Goal: Task Accomplishment & Management: Manage account settings

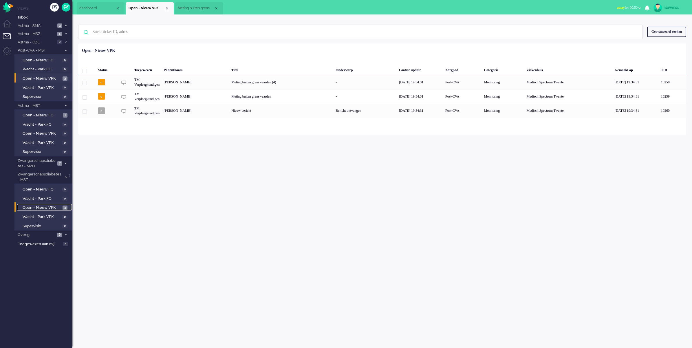
click at [65, 206] on span "4" at bounding box center [65, 208] width 5 height 4
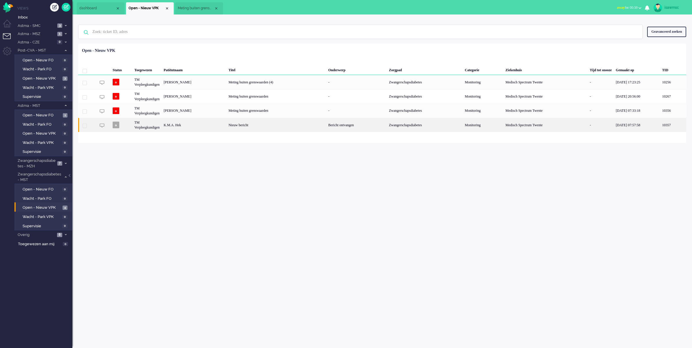
click at [200, 124] on div "K.M.A. Hek" at bounding box center [194, 125] width 65 height 14
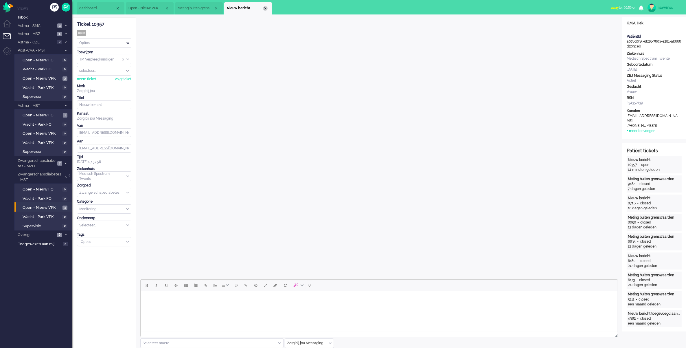
click at [267, 9] on div "Close tab" at bounding box center [265, 8] width 5 height 5
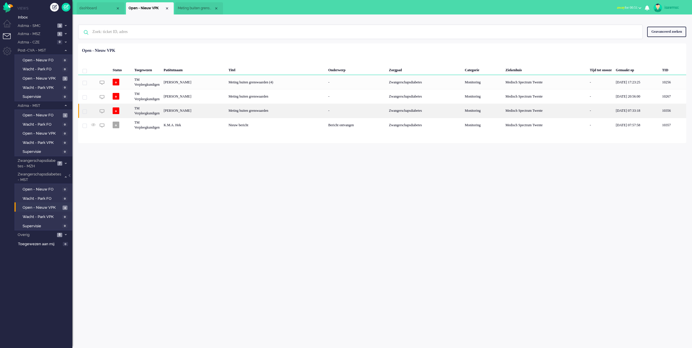
click at [226, 112] on div "[PERSON_NAME]" at bounding box center [194, 111] width 65 height 14
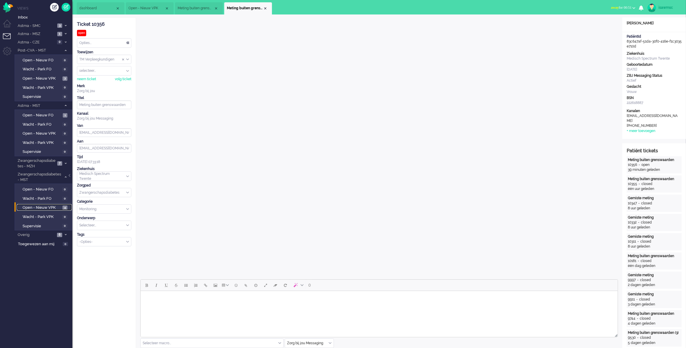
click at [61, 205] on link "Open - Nieuw VPK 4" at bounding box center [44, 207] width 55 height 6
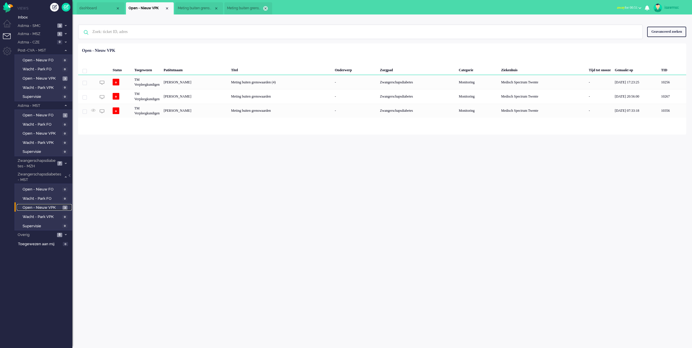
click at [266, 6] on li "Meting buiten grenswaarden" at bounding box center [248, 8] width 48 height 12
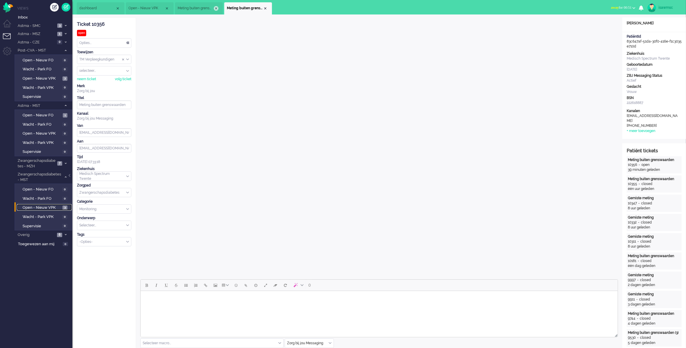
click at [215, 9] on div "Close tab" at bounding box center [216, 8] width 5 height 5
click at [217, 9] on div "Close tab" at bounding box center [216, 8] width 5 height 5
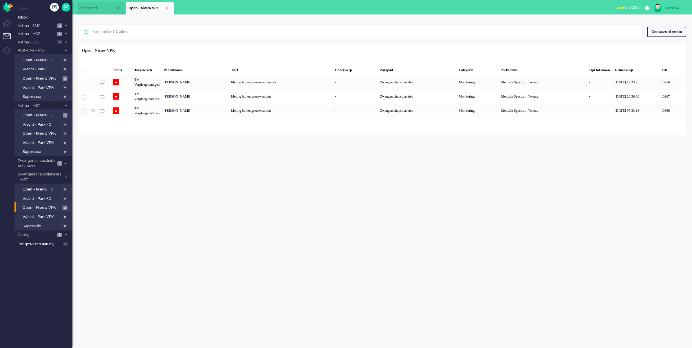
click at [210, 12] on ul "dashboard Open - Nieuw VPK" at bounding box center [326, 7] width 498 height 14
drag, startPoint x: 208, startPoint y: 146, endPoint x: 207, endPoint y: 149, distance: 3.1
click at [209, 148] on div "isawmsc Thuis Ticket Csat Mijn gemiddelde cijfer Deze week - Ticket Bijdragen P…" at bounding box center [382, 181] width 620 height 334
click at [52, 26] on span "Astma - SMC" at bounding box center [36, 26] width 39 height 6
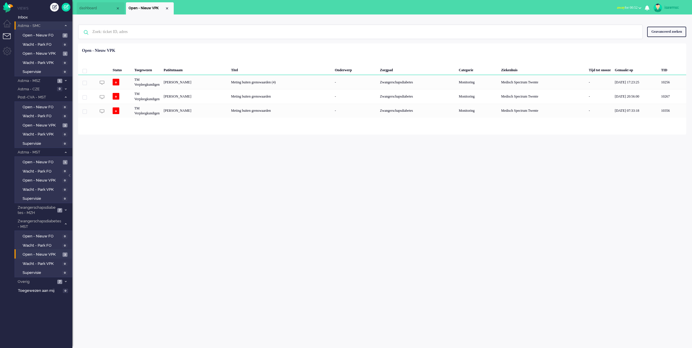
click at [52, 26] on span "Astma - SMC" at bounding box center [39, 26] width 45 height 6
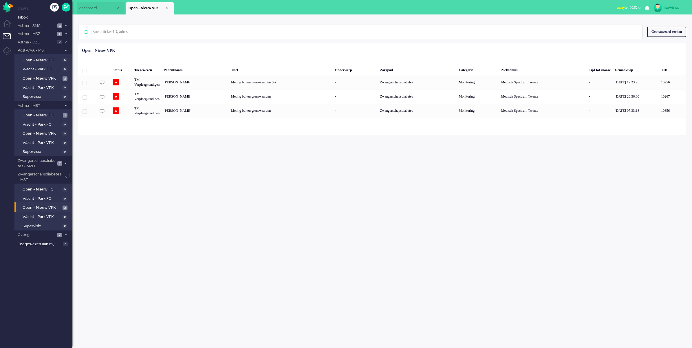
click at [169, 148] on div "isawmsc Thuis Ticket Csat Mijn gemiddelde cijfer Deze week - Ticket Bijdragen P…" at bounding box center [382, 181] width 620 height 334
click at [247, 17] on div "Geen zoekresultaten [PERSON_NAME] nog eens Geavanceerd zoeken Geavanceerd zoeke…" at bounding box center [382, 74] width 620 height 120
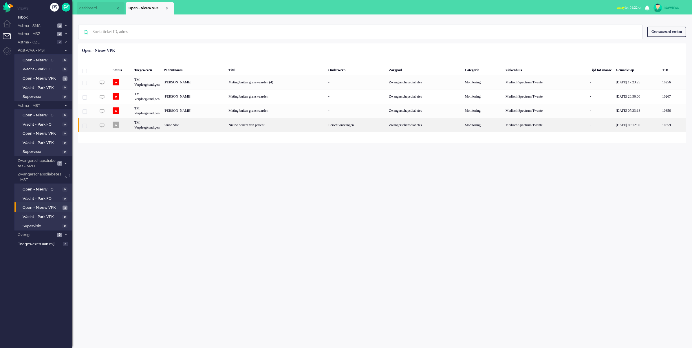
click at [226, 127] on div "Sanne Slot" at bounding box center [194, 125] width 65 height 14
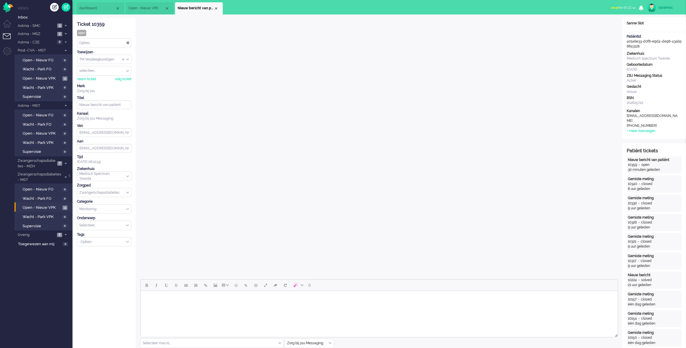
scroll to position [145, 0]
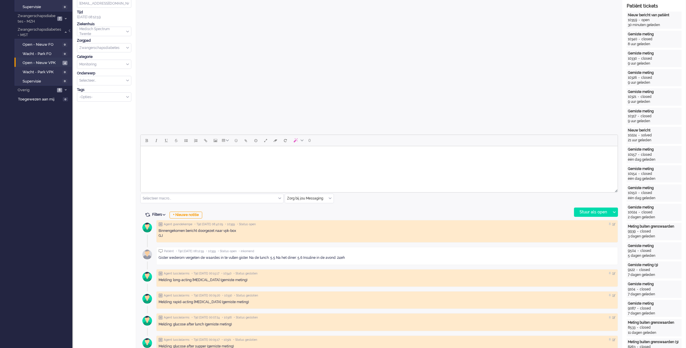
click at [201, 151] on body "Rich Text Area. Press ALT-0 for help." at bounding box center [379, 154] width 473 height 10
click at [593, 210] on div "Stuur als open" at bounding box center [593, 212] width 36 height 9
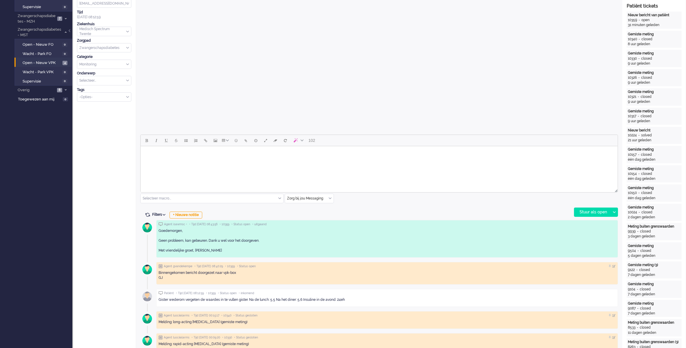
scroll to position [0, 0]
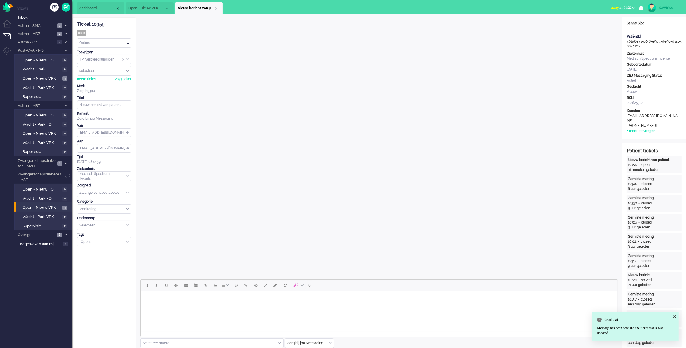
click at [116, 43] on div "Opties..." at bounding box center [104, 43] width 54 height 9
click at [98, 83] on li "Opgelost" at bounding box center [104, 84] width 54 height 8
click at [218, 9] on div "Close tab" at bounding box center [216, 8] width 5 height 5
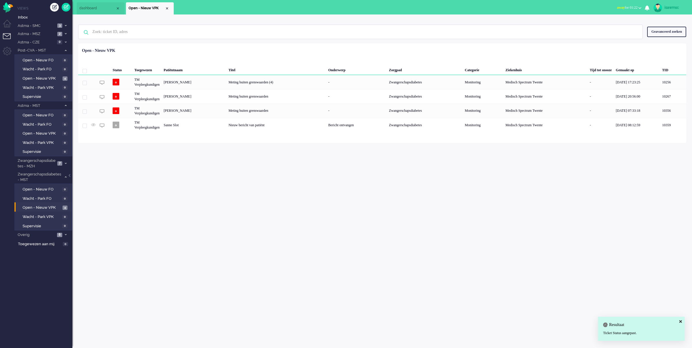
click at [230, 50] on div "Status Toegewezen Patiëntnaam Titel Onderwerp Zorgpad Categorie Ziekenhuis Tijd…" at bounding box center [382, 88] width 608 height 87
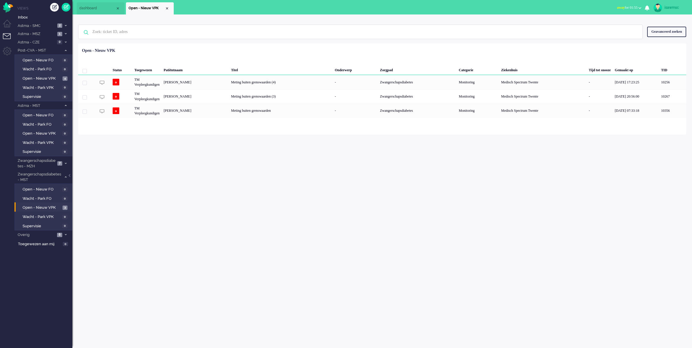
click at [54, 202] on li "Open - Nieuw VPK 3" at bounding box center [42, 206] width 57 height 9
click at [53, 206] on span "Open - Nieuw VPK" at bounding box center [42, 208] width 39 height 6
click at [290, 135] on div "isawmsc Thuis Ticket Csat Mijn gemiddelde cijfer Deze week - Ticket Bijdragen […" at bounding box center [382, 181] width 620 height 334
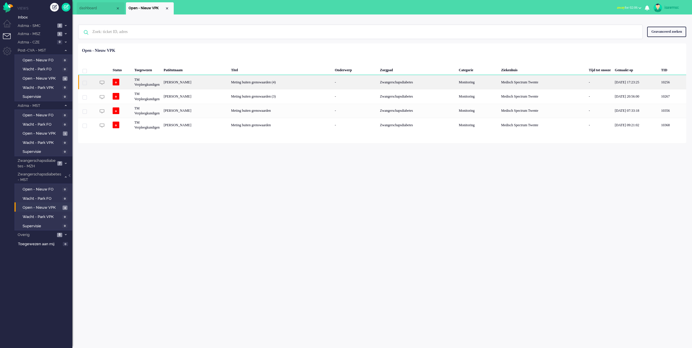
click at [196, 84] on div "[PERSON_NAME]" at bounding box center [195, 82] width 67 height 14
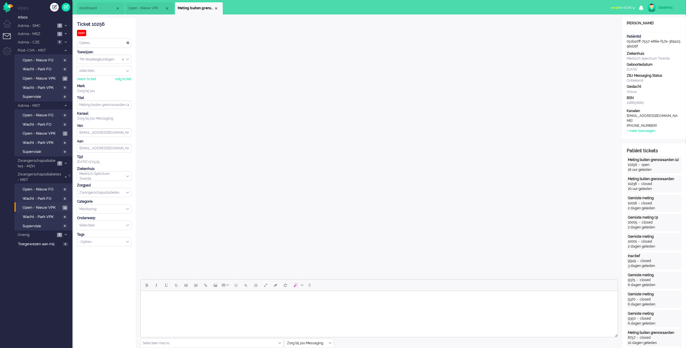
scroll to position [109, 0]
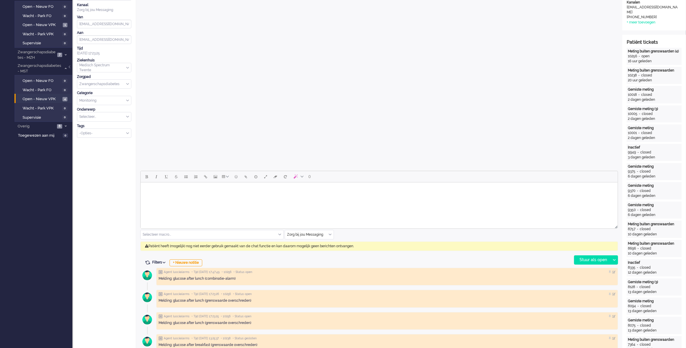
click at [331, 234] on div "Zorg bij jou Messaging" at bounding box center [309, 234] width 49 height 9
click at [318, 253] on li "uitgaand telefoon" at bounding box center [309, 252] width 49 height 8
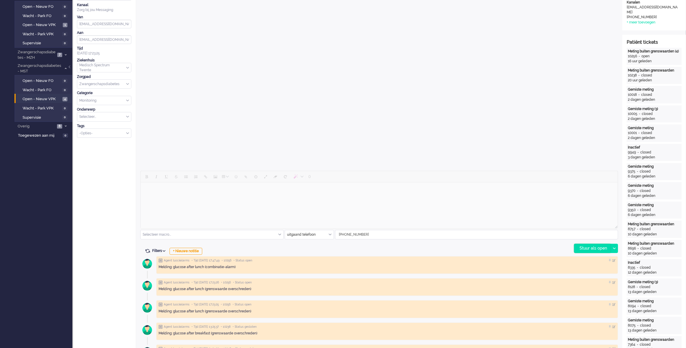
click at [585, 248] on div "Stuur als open" at bounding box center [593, 248] width 36 height 9
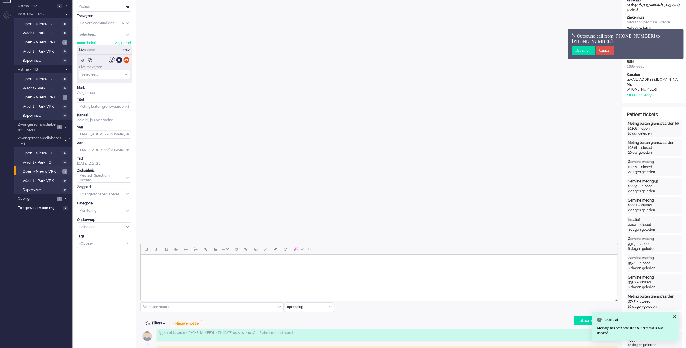
scroll to position [0, 0]
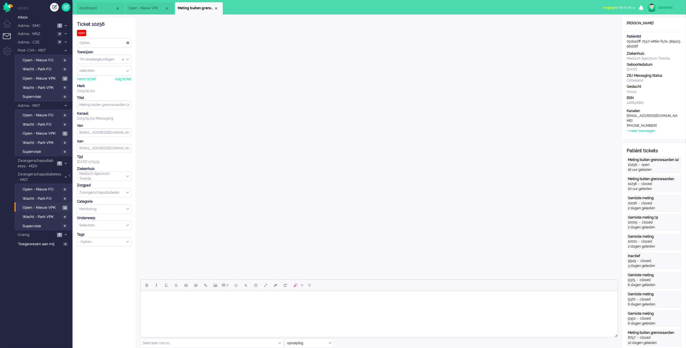
click at [608, 9] on span "wrapup for 00:01:49" at bounding box center [617, 8] width 29 height 4
click at [599, 26] on label "Online" at bounding box center [612, 25] width 46 height 5
click at [216, 9] on div "Close tab" at bounding box center [216, 8] width 5 height 5
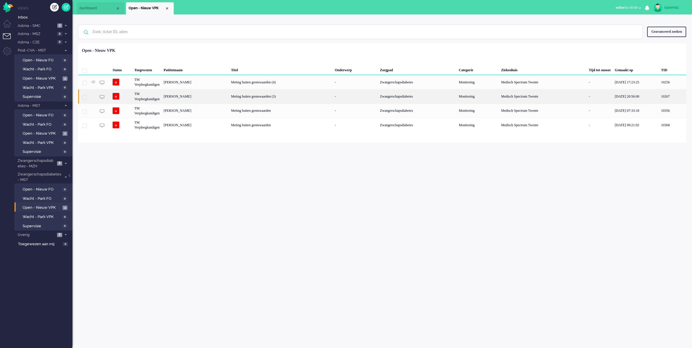
click at [201, 96] on div "[PERSON_NAME]" at bounding box center [195, 96] width 67 height 14
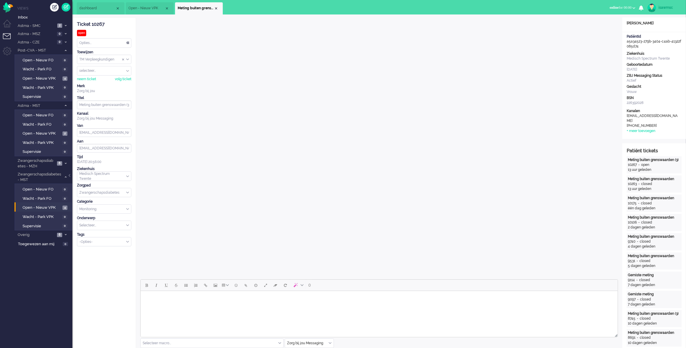
scroll to position [145, 0]
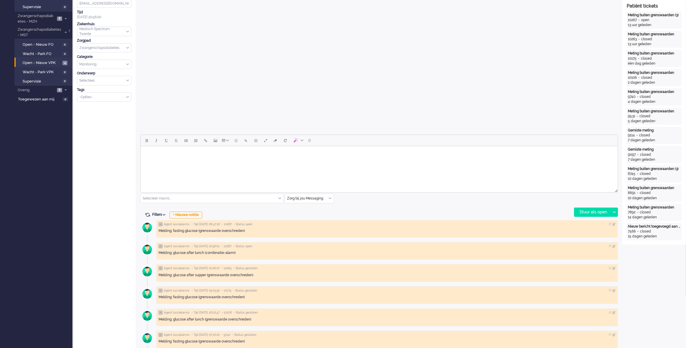
click at [331, 201] on input "text" at bounding box center [309, 198] width 49 height 9
click at [322, 216] on li "uitgaand telefoon" at bounding box center [309, 215] width 49 height 8
click at [577, 212] on div "Stuur als open" at bounding box center [593, 212] width 36 height 9
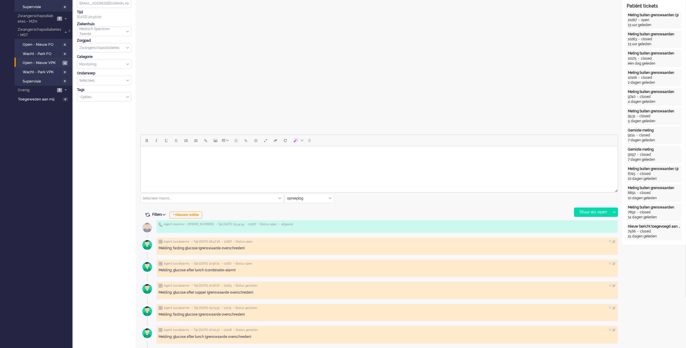
click at [243, 161] on html at bounding box center [378, 153] width 477 height 15
click at [329, 202] on input "text" at bounding box center [309, 198] width 49 height 9
click at [311, 230] on span "Zorg bij jou Messaging" at bounding box center [306, 232] width 36 height 5
click at [287, 160] on html at bounding box center [378, 153] width 477 height 15
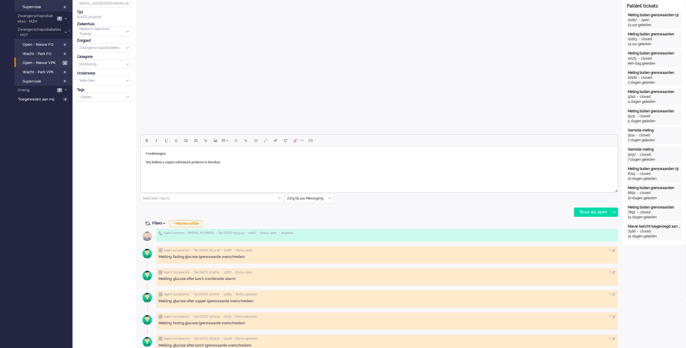
click at [251, 164] on body "Goedemorgen, Wij hebben u zojuist telefonisch proberen te bereiken." at bounding box center [379, 158] width 473 height 19
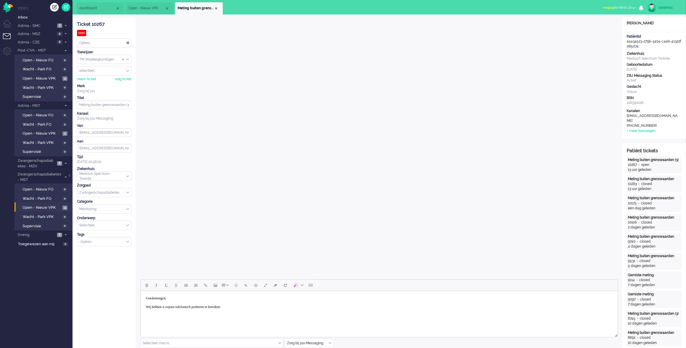
scroll to position [36, 0]
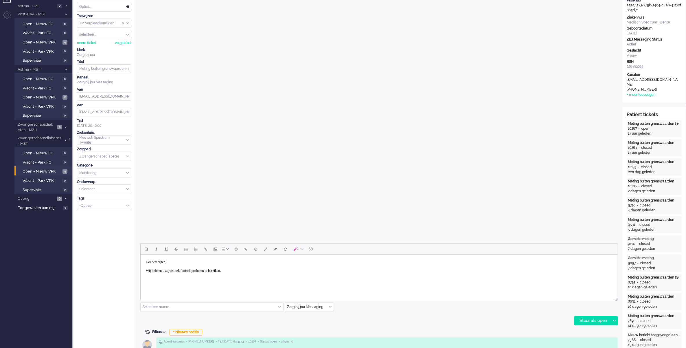
click at [258, 273] on body "Goedemorgen, Wij hebben u zojuist telefonisch proberen te bereiken." at bounding box center [379, 266] width 473 height 19
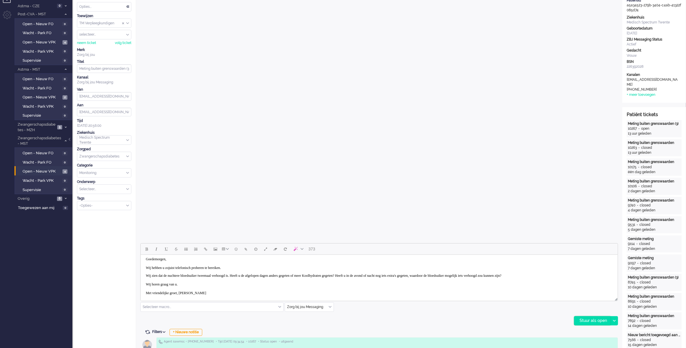
click at [592, 319] on div "Stuur als open" at bounding box center [593, 320] width 36 height 9
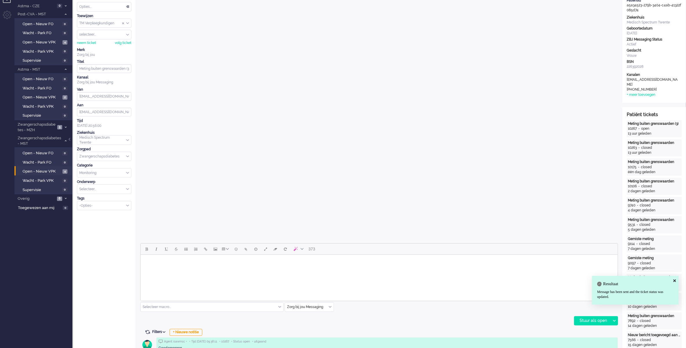
scroll to position [0, 0]
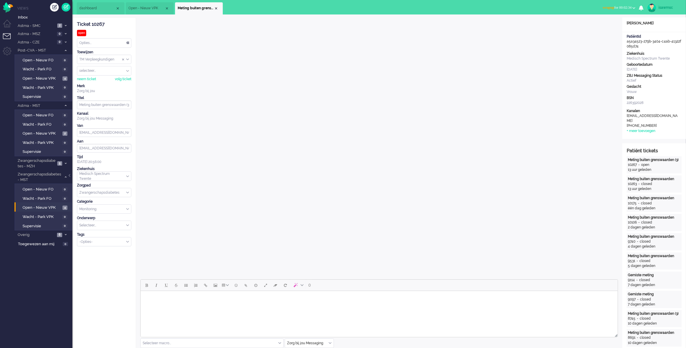
click at [620, 8] on span "wrapup for 00:02:34" at bounding box center [617, 8] width 29 height 4
click at [604, 27] on label "Online" at bounding box center [612, 25] width 46 height 5
click at [217, 9] on div "Close tab" at bounding box center [216, 8] width 5 height 5
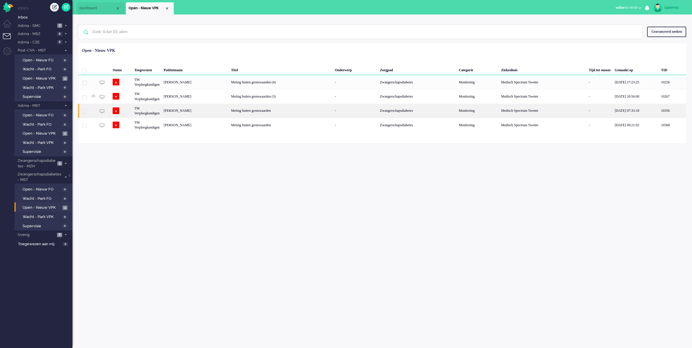
click at [189, 109] on div "[PERSON_NAME]" at bounding box center [195, 111] width 67 height 14
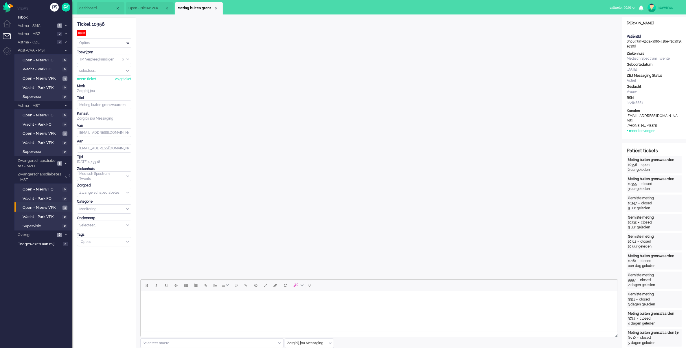
scroll to position [109, 0]
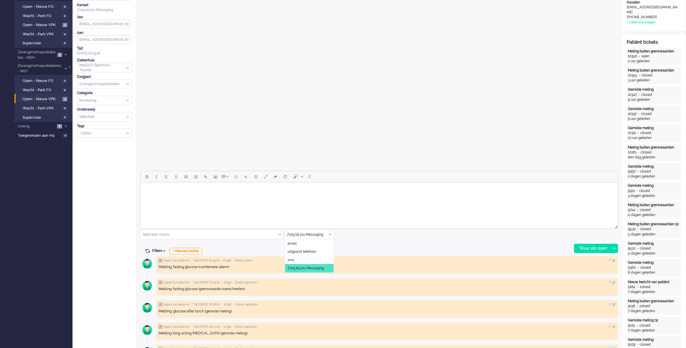
click at [331, 235] on div "Zorg bij jou Messaging" at bounding box center [309, 234] width 49 height 9
click at [321, 251] on li "uitgaand telefoon" at bounding box center [309, 252] width 49 height 8
click at [585, 245] on div "Stuur als open" at bounding box center [593, 248] width 36 height 9
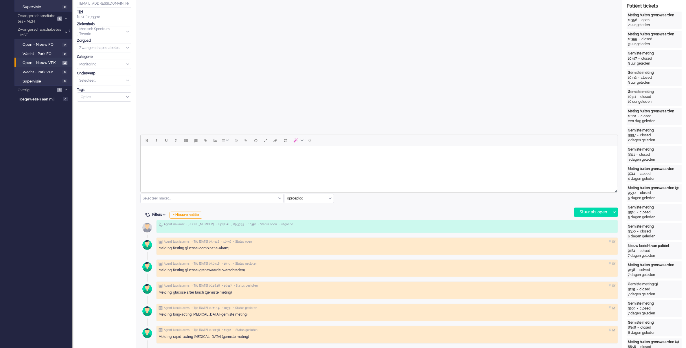
scroll to position [0, 0]
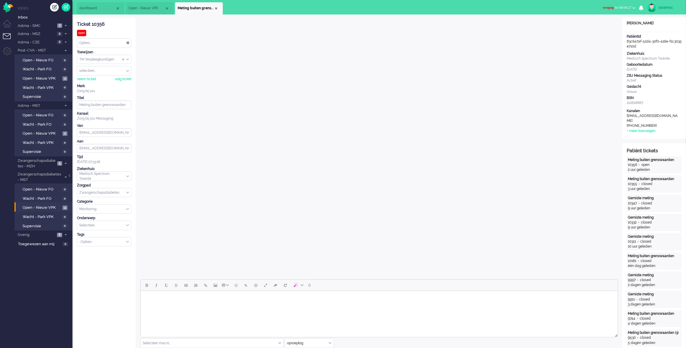
click at [602, 0] on ul "Away Online Outbound pending wrapup for 00:04:27 Away Online Outbound pending 0…" at bounding box center [643, 7] width 87 height 14
click at [604, 5] on button "wrapup for 00:04:27" at bounding box center [620, 7] width 40 height 8
click at [604, 26] on label "Online" at bounding box center [612, 25] width 46 height 5
click at [216, 7] on div "Close tab" at bounding box center [216, 8] width 5 height 5
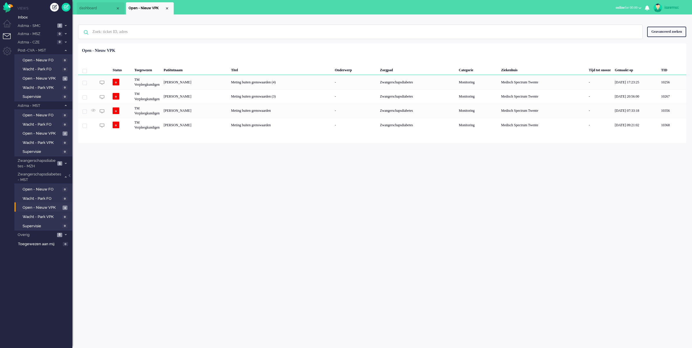
click at [212, 175] on div "isawmsc Thuis Ticket Csat Mijn gemiddelde cijfer Deze week - Ticket Bijdragen […" at bounding box center [382, 181] width 620 height 334
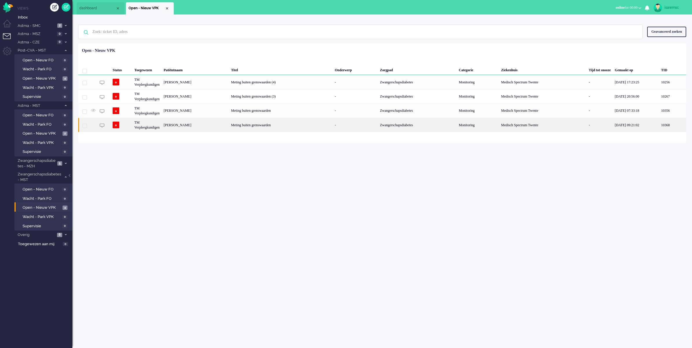
click at [204, 124] on div "[PERSON_NAME]" at bounding box center [195, 125] width 67 height 14
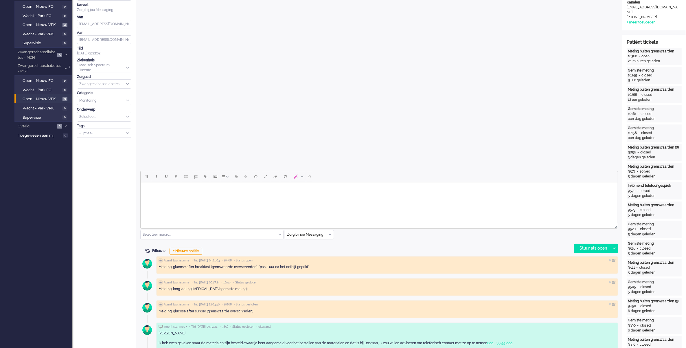
scroll to position [217, 0]
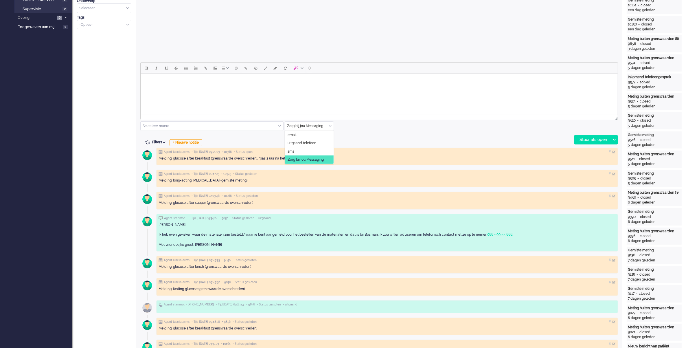
click at [331, 127] on div "Zorg bij jou Messaging" at bounding box center [309, 126] width 49 height 9
click at [317, 143] on li "uitgaand telefoon" at bounding box center [309, 143] width 49 height 8
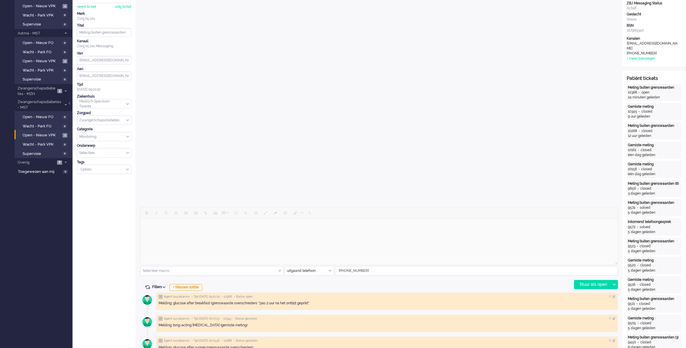
scroll to position [109, 0]
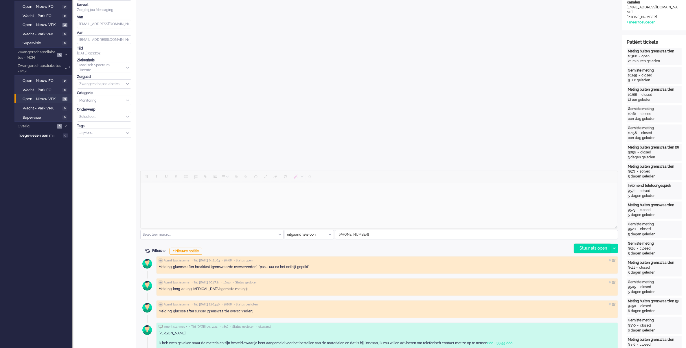
click at [593, 248] on div "Stuur als open" at bounding box center [593, 248] width 36 height 9
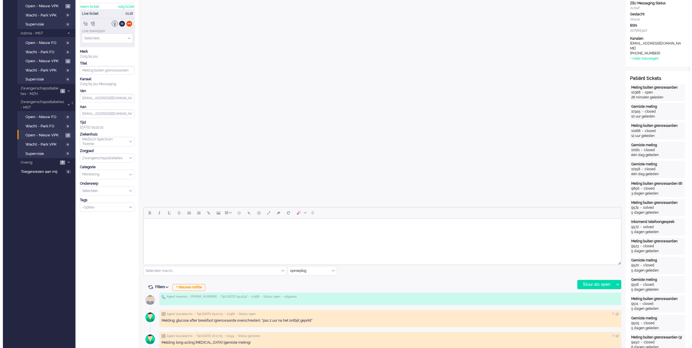
scroll to position [0, 0]
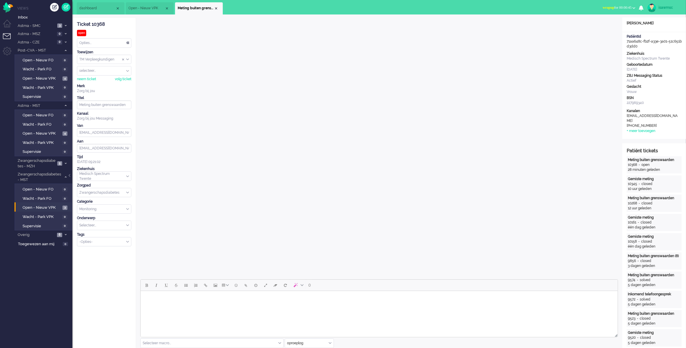
click at [604, 6] on span "wrapup" at bounding box center [609, 8] width 12 height 4
click at [605, 25] on label "Online" at bounding box center [612, 25] width 46 height 5
click at [46, 202] on li "Open - Nieuw VPK 3" at bounding box center [42, 206] width 57 height 9
click at [46, 205] on span "Open - Nieuw VPK" at bounding box center [42, 208] width 39 height 6
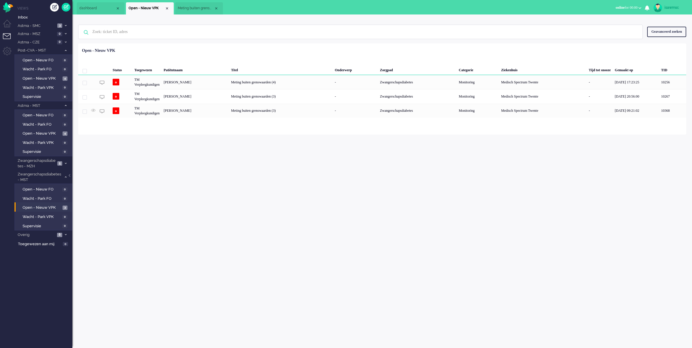
click at [343, 64] on div "Onderwerp" at bounding box center [355, 69] width 45 height 12
click at [369, 231] on div "isawmsc Thuis Ticket Csat Mijn gemiddelde cijfer Deze week - Ticket Bijdragen P…" at bounding box center [382, 181] width 620 height 334
click at [52, 23] on span "Astma - SMC" at bounding box center [36, 26] width 39 height 6
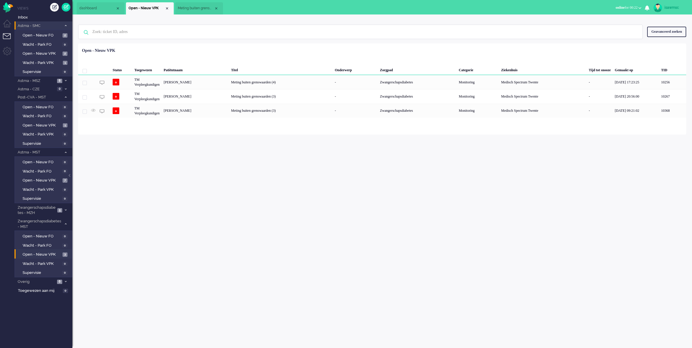
click at [52, 23] on span "Astma - SMC" at bounding box center [39, 26] width 45 height 6
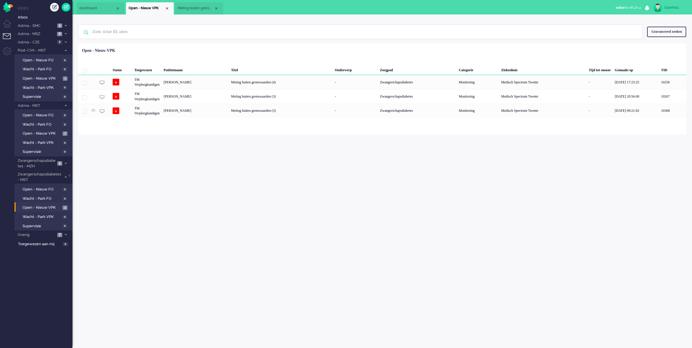
click at [407, 295] on div "isawmsc Thuis Ticket Csat Mijn gemiddelde cijfer Deze week - Ticket Bijdragen […" at bounding box center [382, 181] width 620 height 334
click at [214, 8] on div "Close tab" at bounding box center [216, 8] width 5 height 5
click at [215, 8] on ul "dashboard Open - Nieuw VPK" at bounding box center [326, 7] width 498 height 14
click at [327, 168] on div "isawmsc Thuis Ticket Csat Mijn gemiddelde cijfer Deze week - Ticket Bijdragen […" at bounding box center [382, 181] width 620 height 334
drag, startPoint x: 405, startPoint y: 252, endPoint x: 384, endPoint y: 246, distance: 21.4
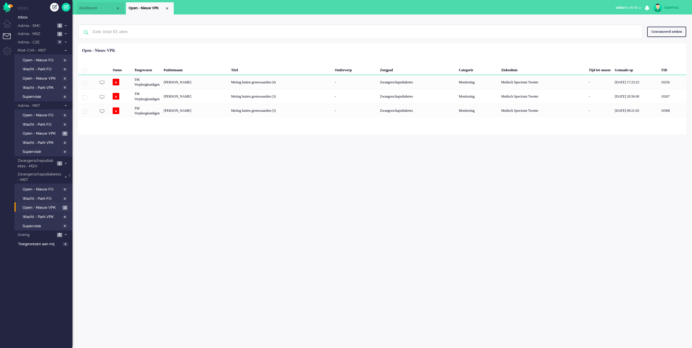
click at [405, 252] on div "isawmsc Thuis Ticket Csat Mijn gemiddelde cijfer Deze week - Ticket Bijdragen […" at bounding box center [382, 181] width 620 height 334
click at [239, 48] on div "Status Toegewezen Patiëntnaam Titel Onderwerp Zorgpad Categorie Ziekenhuis Tijd…" at bounding box center [382, 81] width 608 height 72
click at [303, 237] on div "isawmsc Thuis Ticket Csat Mijn gemiddelde cijfer Deze week - Ticket Bijdragen […" at bounding box center [382, 181] width 620 height 334
click at [328, 49] on div "Status Toegewezen Patiëntnaam Titel Onderwerp Zorgpad Categorie Ziekenhuis Tijd…" at bounding box center [382, 81] width 608 height 72
click at [450, 224] on div "isawmsc Thuis Ticket Csat Mijn gemiddelde cijfer Deze week - Ticket Bijdragen […" at bounding box center [382, 181] width 620 height 334
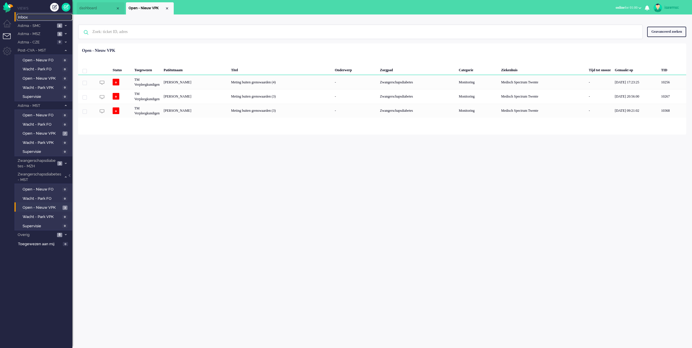
click at [36, 17] on span "Inbox" at bounding box center [45, 18] width 54 height 6
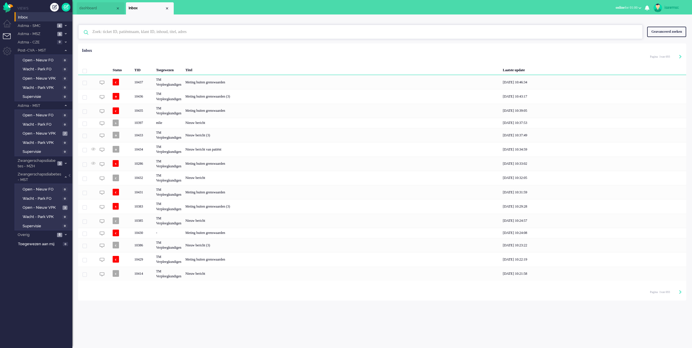
click at [142, 35] on input "text" at bounding box center [361, 32] width 547 height 14
paste input "65109512"
type input "65109512"
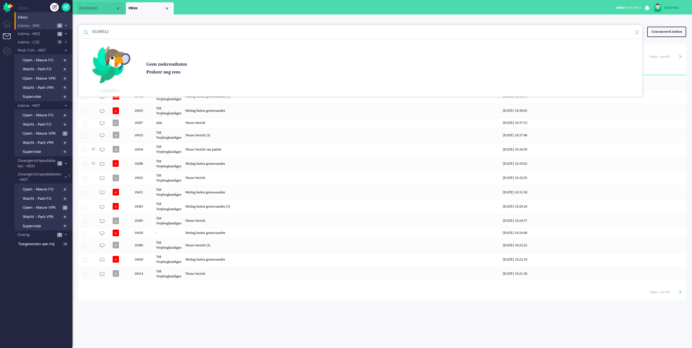
drag, startPoint x: 125, startPoint y: 33, endPoint x: 58, endPoint y: 26, distance: 66.9
click at [58, 26] on div "Thuis Dashboard Meldingen Volgen Kennisbank release_2.1.2 Views Inbox Astma - S…" at bounding box center [346, 174] width 692 height 348
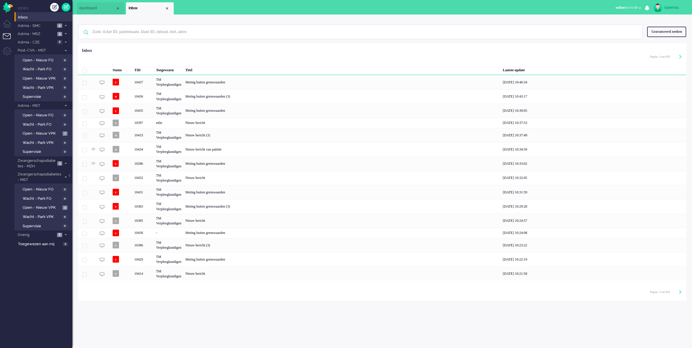
click at [239, 19] on div "Geen zoekresultaten Probeer nog eens Geavanceerd zoeken Geavanceerd zoeken Tick…" at bounding box center [382, 157] width 620 height 286
click at [67, 206] on span "3" at bounding box center [65, 208] width 5 height 4
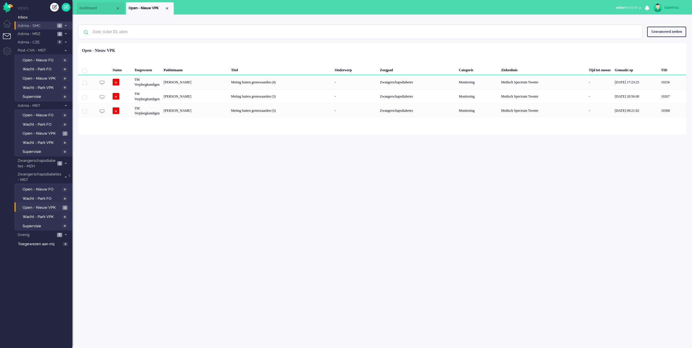
click at [54, 27] on span "Astma - SMC" at bounding box center [36, 26] width 39 height 6
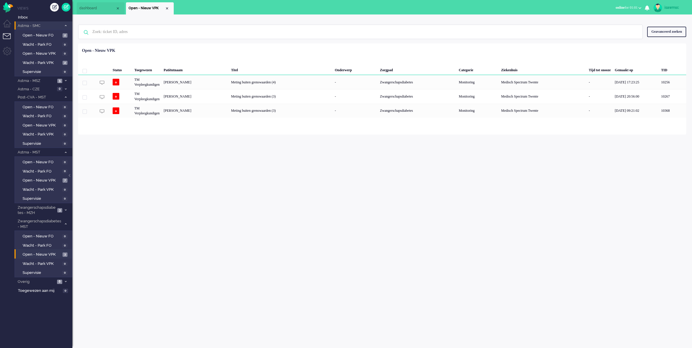
click at [54, 27] on span "Astma - SMC" at bounding box center [39, 26] width 45 height 6
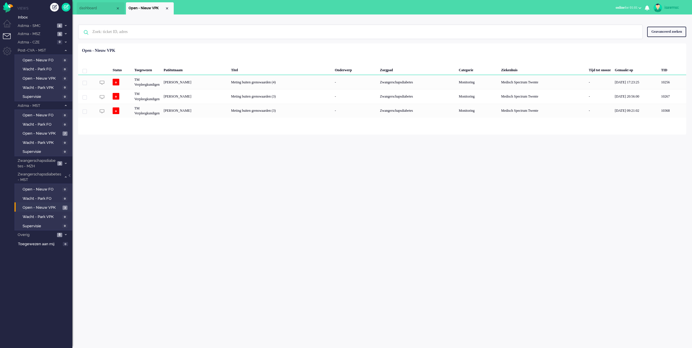
click at [300, 213] on div "isawmsc Thuis Ticket Csat Mijn gemiddelde cijfer Deze week - Ticket Bijdragen P…" at bounding box center [382, 181] width 620 height 334
click at [43, 17] on span "Inbox" at bounding box center [45, 18] width 54 height 6
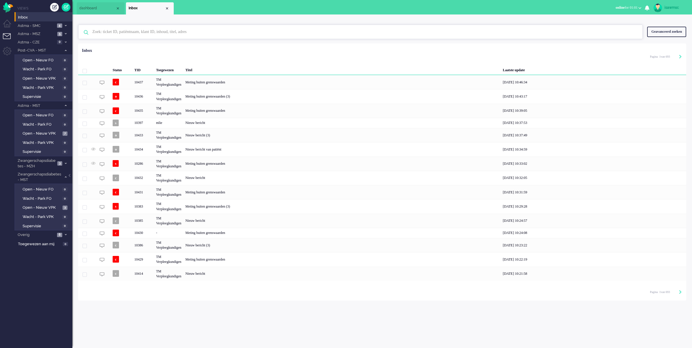
click at [133, 26] on input "text" at bounding box center [361, 32] width 547 height 14
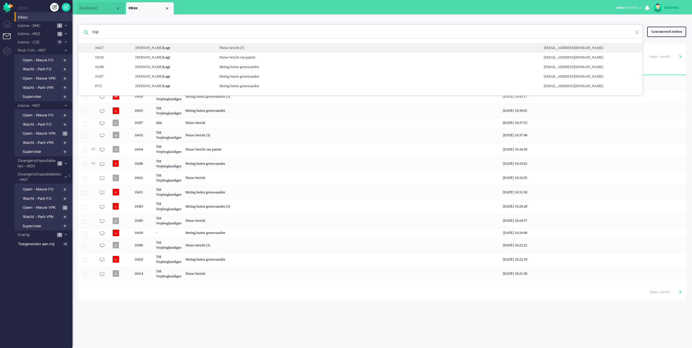
type input "logt"
click at [166, 47] on b "Logt" at bounding box center [166, 48] width 7 height 4
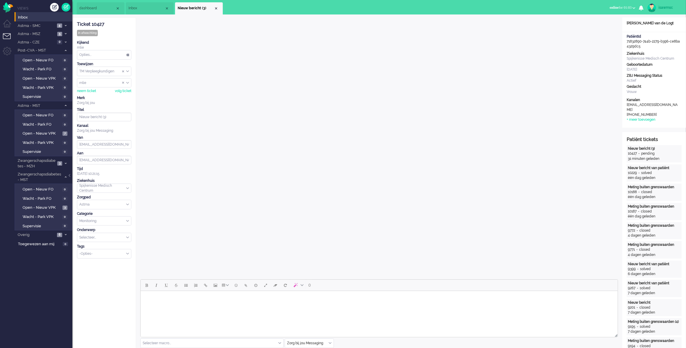
click at [241, 11] on ul "dashboard Inbox Nieuw bericht (3)" at bounding box center [323, 7] width 492 height 14
click at [217, 11] on li "Nieuw bericht (3)" at bounding box center [199, 8] width 48 height 12
click at [217, 8] on div "Close tab" at bounding box center [216, 8] width 5 height 5
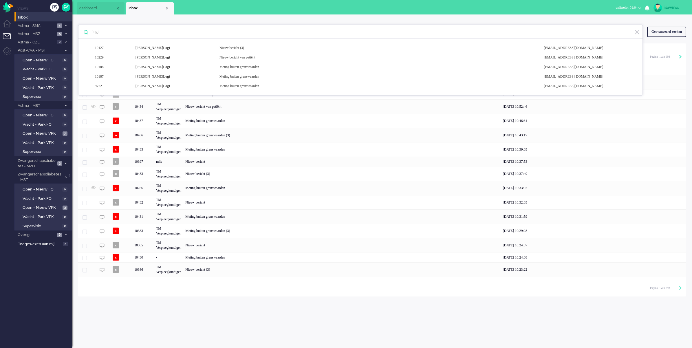
click at [277, 24] on div "logt 10427 Wendy van de Logt Nieuw bericht (3) noreply+71832890-744b-2279-b396-…" at bounding box center [382, 31] width 608 height 23
click at [265, 16] on div "logt 10427 Wendy van de Logt Nieuw bericht (3) noreply+71832890-744b-2279-b396-…" at bounding box center [382, 155] width 620 height 282
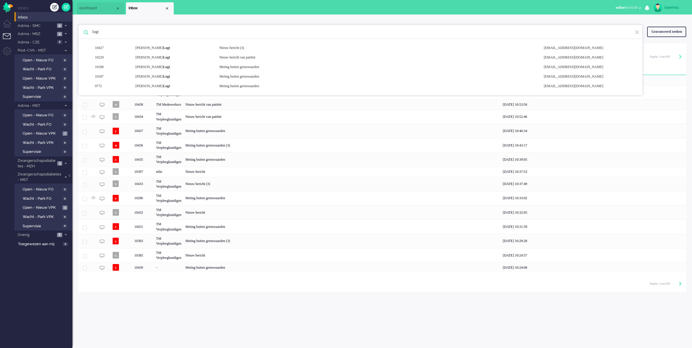
click at [210, 8] on ul "dashboard Inbox" at bounding box center [326, 7] width 498 height 14
click at [54, 205] on span "Open - Nieuw VPK" at bounding box center [42, 208] width 39 height 6
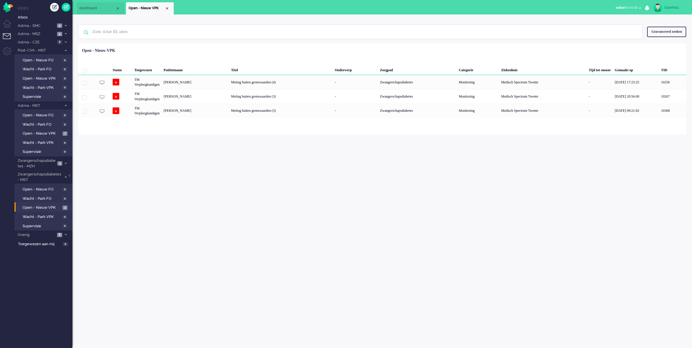
click at [232, 47] on div "Status Toegewezen Patiëntnaam Titel Onderwerp Zorgpad Categorie Ziekenhuis Tijd…" at bounding box center [382, 81] width 608 height 72
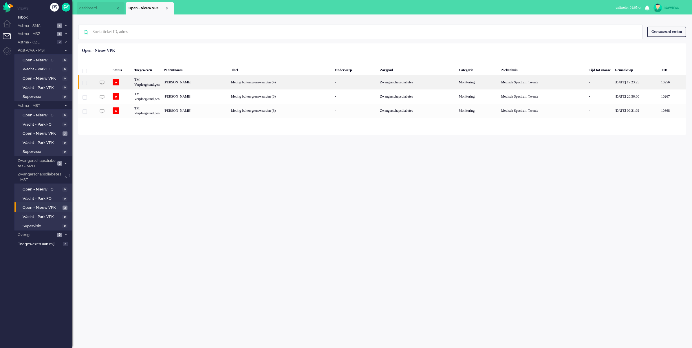
click at [229, 86] on div "Meting buiten grenswaarden (4)" at bounding box center [281, 82] width 104 height 14
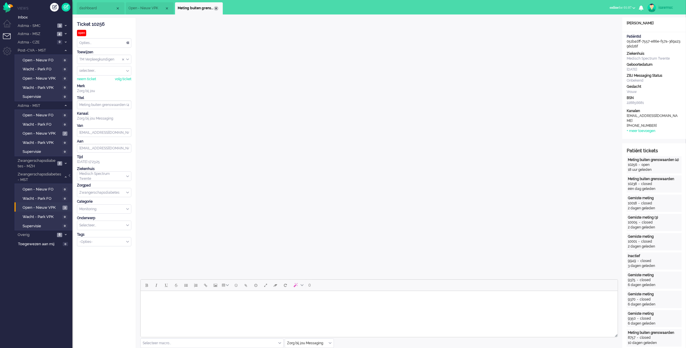
click at [218, 9] on div "Close tab" at bounding box center [216, 8] width 5 height 5
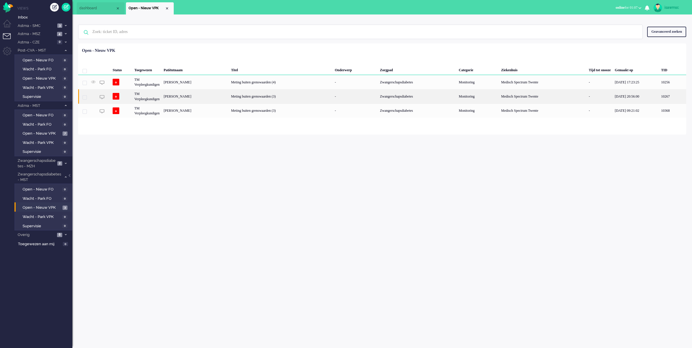
click at [285, 96] on div "Meting buiten grenswaarden (3)" at bounding box center [281, 96] width 104 height 14
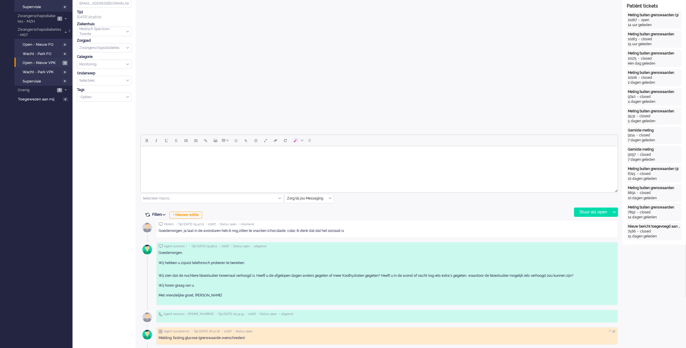
scroll to position [253, 0]
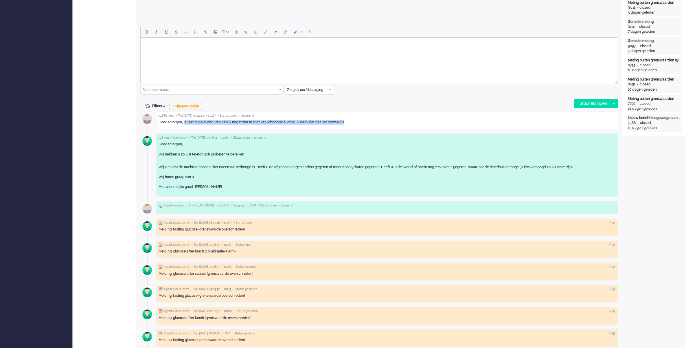
drag, startPoint x: 344, startPoint y: 122, endPoint x: 184, endPoint y: 122, distance: 159.8
click at [184, 122] on div "Goedemorgen, ja laat in de avonduren heb ik nog zitten te snacken (chocolade, c…" at bounding box center [387, 122] width 457 height 5
copy div "ja laat in de avonduren heb ik nog zitten te snacken (chocolade, cola). Ik denk…"
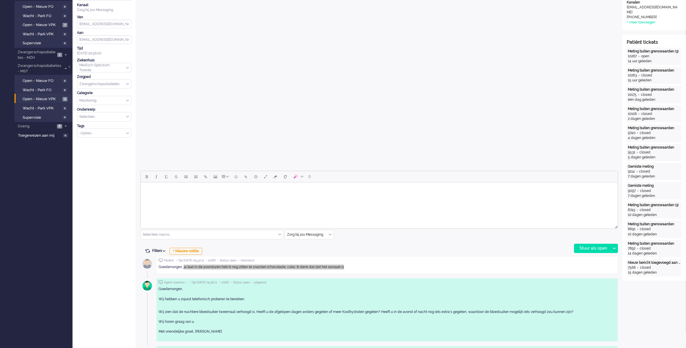
scroll to position [0, 0]
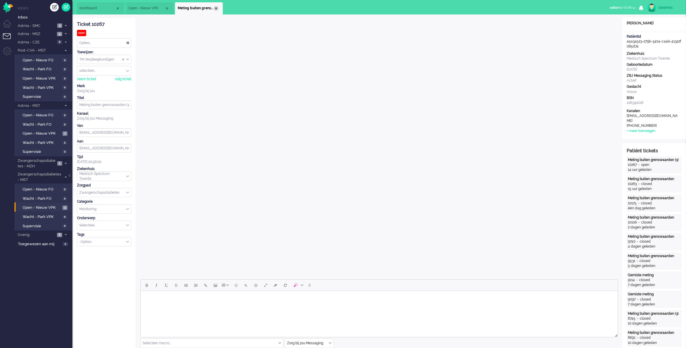
click at [218, 9] on div "Close tab" at bounding box center [216, 8] width 5 height 5
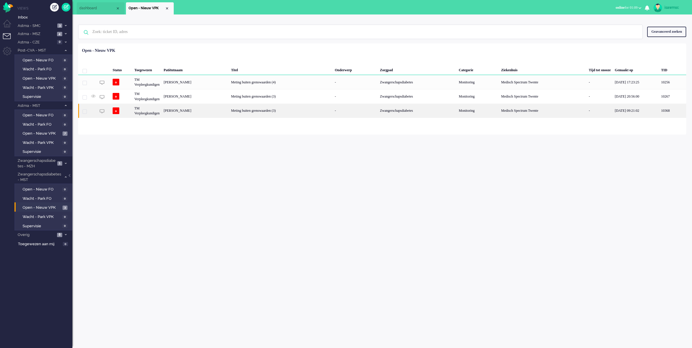
click at [205, 114] on div "[PERSON_NAME]" at bounding box center [195, 111] width 67 height 14
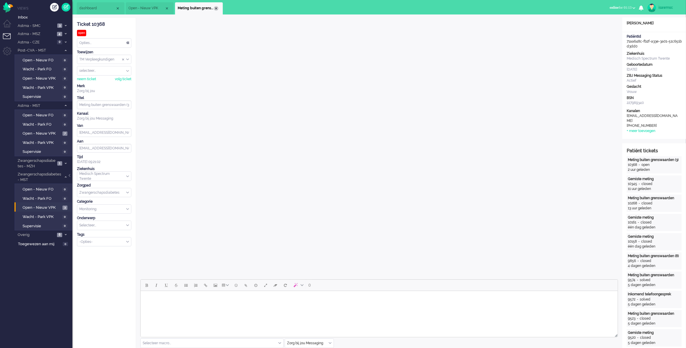
click at [217, 8] on div "Close tab" at bounding box center [216, 8] width 5 height 5
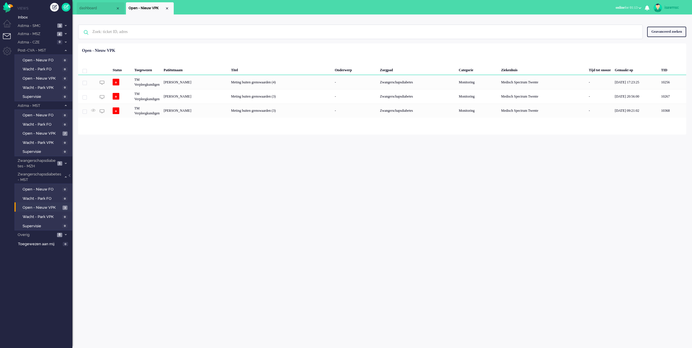
click at [193, 173] on div "isawmsc Thuis Ticket Csat Mijn gemiddelde cijfer Deze week - Ticket Bijdragen P…" at bounding box center [382, 181] width 620 height 334
click at [252, 50] on div "Status Toegewezen Patiëntnaam Titel Onderwerp Zorgpad Categorie Ziekenhuis Tijd…" at bounding box center [382, 81] width 608 height 72
click at [60, 204] on link "Open - Nieuw VPK 3" at bounding box center [44, 207] width 55 height 6
click at [248, 43] on div "Geen zoekresultaten Probeer nog eens Geavanceerd zoeken Geavanceerd zoeken Tick…" at bounding box center [382, 31] width 608 height 23
click at [199, 155] on div "isawmsc Thuis Ticket Csat Mijn gemiddelde cijfer Deze week - Ticket Bijdragen P…" at bounding box center [382, 181] width 620 height 334
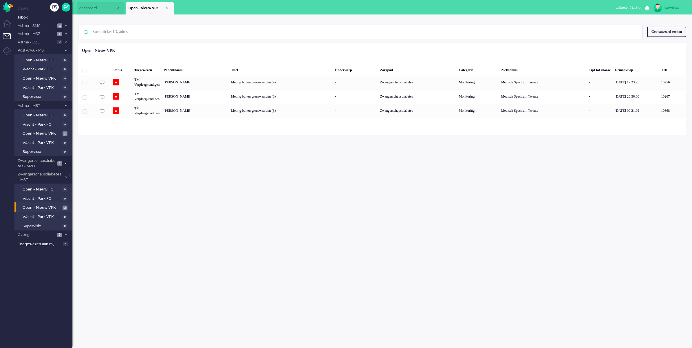
click at [252, 23] on div "Geen zoekresultaten Probeer nog eens Geavanceerd zoeken Geavanceerd zoeken Tick…" at bounding box center [382, 31] width 608 height 23
click at [10, 10] on img "Omnidesk" at bounding box center [8, 7] width 10 height 10
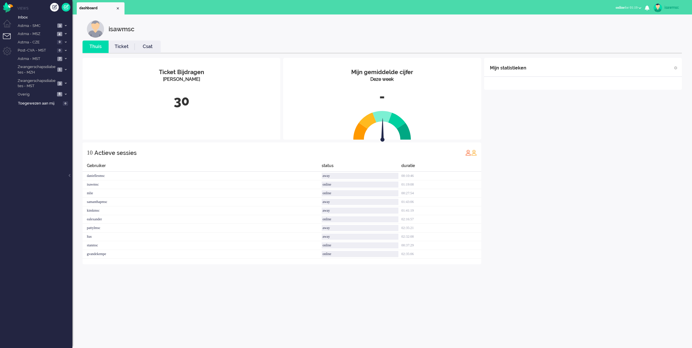
click at [636, 8] on span "online for 01:19" at bounding box center [626, 8] width 22 height 4
click at [538, 25] on div "isawmsc" at bounding box center [386, 28] width 599 height 17
click at [668, 8] on div "isawmsc" at bounding box center [675, 8] width 22 height 6
click at [564, 30] on div "isawmsc" at bounding box center [386, 28] width 599 height 17
click at [8, 25] on li "Dashboard menu" at bounding box center [9, 26] width 13 height 13
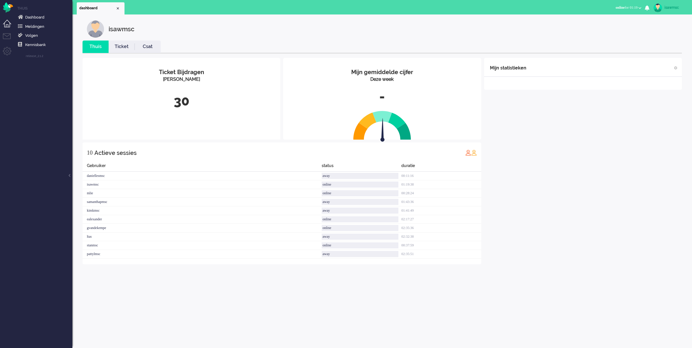
click at [36, 90] on ul "Thuis Dashboard Meldingen Volgen Kennisbank release_2.1.2" at bounding box center [43, 174] width 58 height 348
click at [8, 37] on li "Tickets menu" at bounding box center [9, 39] width 13 height 13
click at [206, 3] on ul "dashboard" at bounding box center [326, 7] width 498 height 14
click at [624, 8] on span "online for 01:21" at bounding box center [626, 8] width 22 height 4
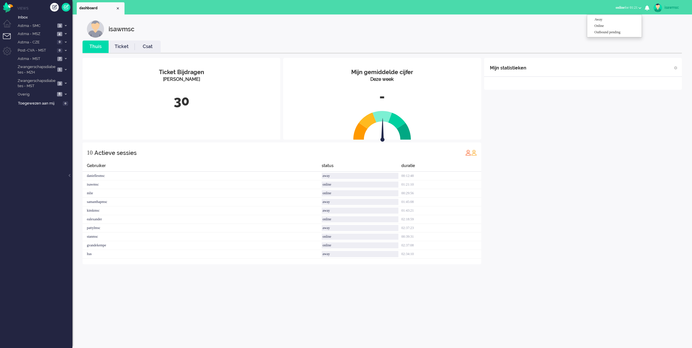
click at [555, 25] on div "isawmsc" at bounding box center [386, 28] width 599 height 17
click at [615, 8] on span "online" at bounding box center [619, 8] width 9 height 4
click at [606, 19] on label "Away" at bounding box center [617, 19] width 46 height 5
click at [9, 25] on li "Dashboard menu" at bounding box center [9, 26] width 13 height 13
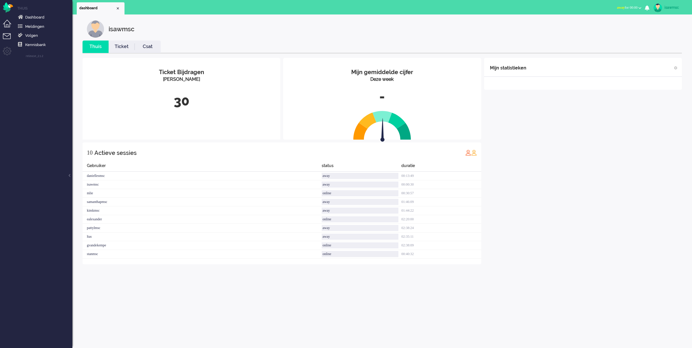
click at [6, 37] on li "Tickets menu" at bounding box center [9, 39] width 13 height 13
click at [42, 41] on span "Astma - CZE" at bounding box center [36, 43] width 39 height 6
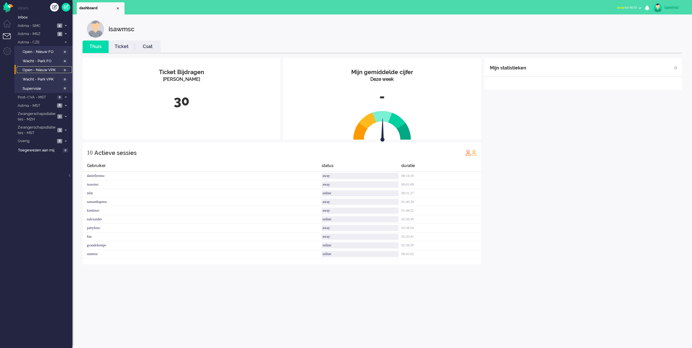
click at [57, 69] on span "Open - Nieuw VPK" at bounding box center [42, 70] width 38 height 6
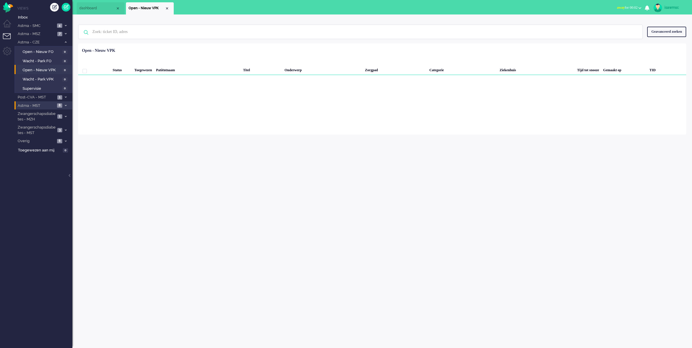
click at [58, 104] on span "8" at bounding box center [59, 105] width 5 height 4
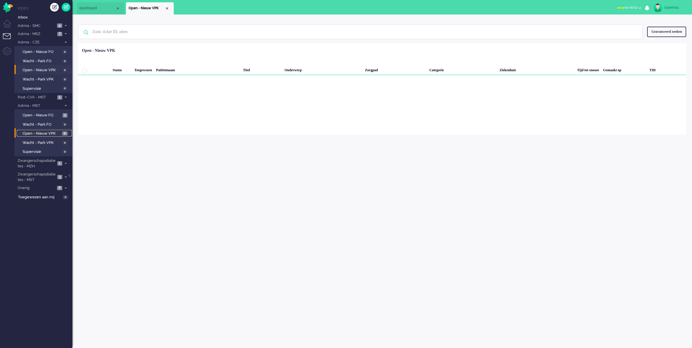
click at [56, 133] on span "Open - Nieuw VPK" at bounding box center [42, 134] width 38 height 6
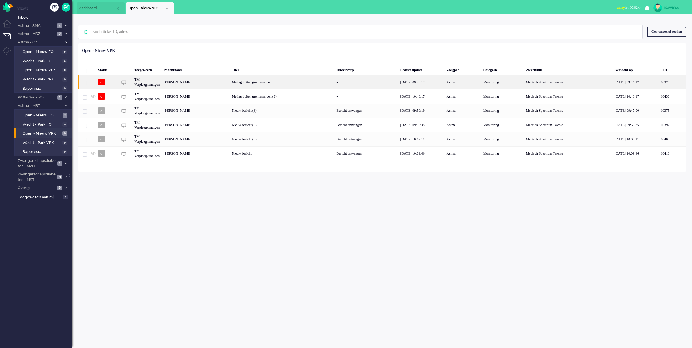
click at [333, 84] on div "Meting buiten grenswaarden" at bounding box center [282, 82] width 105 height 14
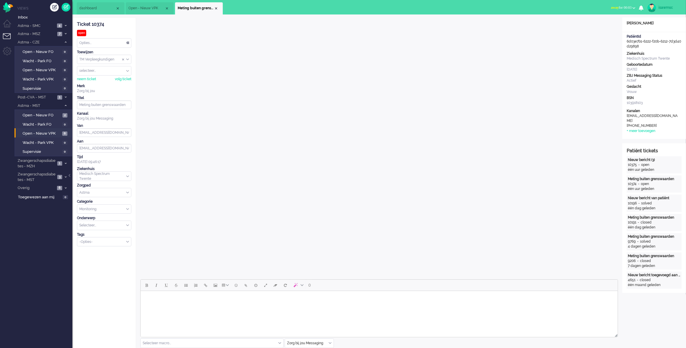
scroll to position [145, 0]
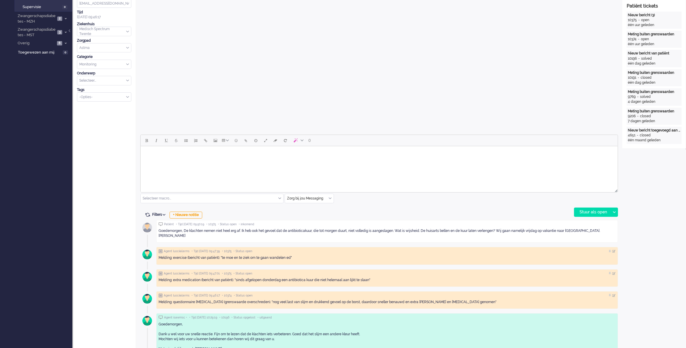
click at [329, 199] on div "Zorg bij jou Messaging" at bounding box center [309, 198] width 49 height 9
click at [311, 232] on span "Zorg bij jou Messaging" at bounding box center [306, 232] width 36 height 5
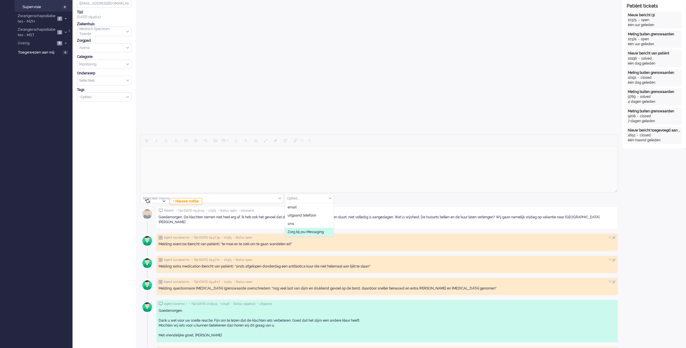
click at [297, 234] on span "Zorg bij jou Messaging" at bounding box center [306, 232] width 36 height 5
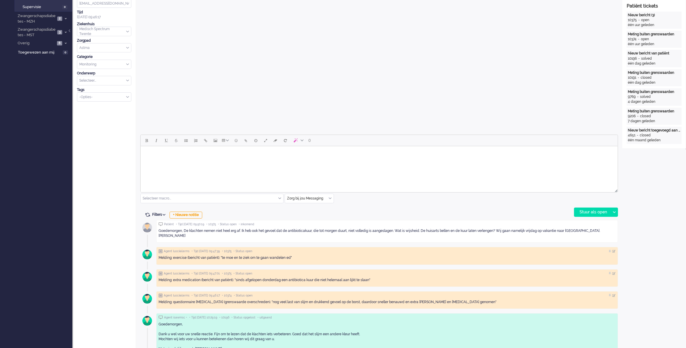
click at [264, 161] on html at bounding box center [378, 153] width 477 height 15
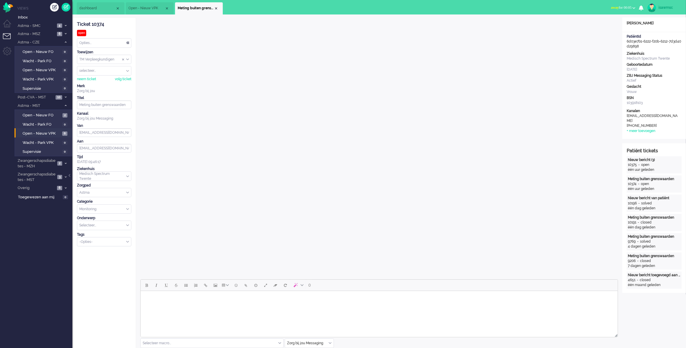
scroll to position [181, 0]
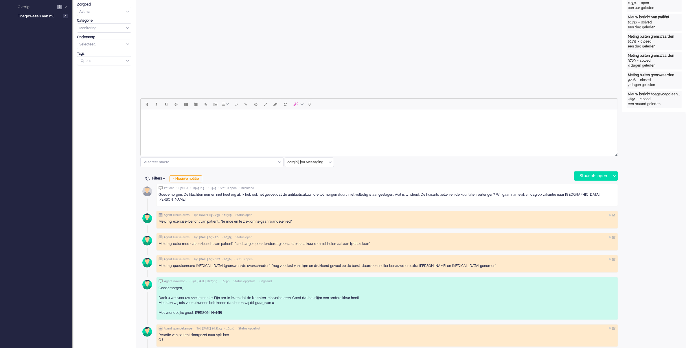
click at [332, 164] on input "text" at bounding box center [309, 162] width 49 height 9
click at [365, 174] on div "0 Selecteer macro... Bericht: Astma geen actie Bericht: Beantwoording Bericht: …" at bounding box center [379, 139] width 478 height 82
click at [329, 164] on input "text" at bounding box center [309, 162] width 49 height 9
click at [415, 175] on div "0 Selecteer macro... Bericht: Astma geen actie Bericht: Beantwoording Bericht: …" at bounding box center [379, 139] width 478 height 82
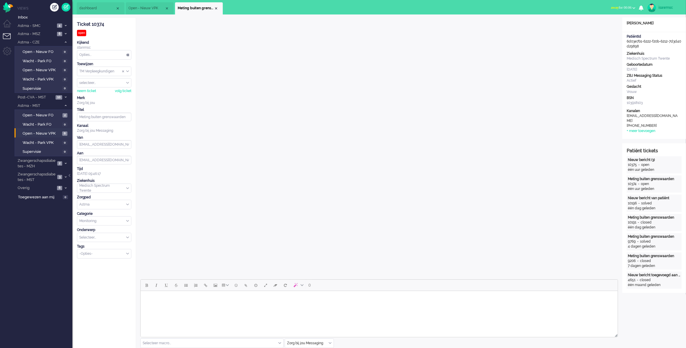
scroll to position [145, 0]
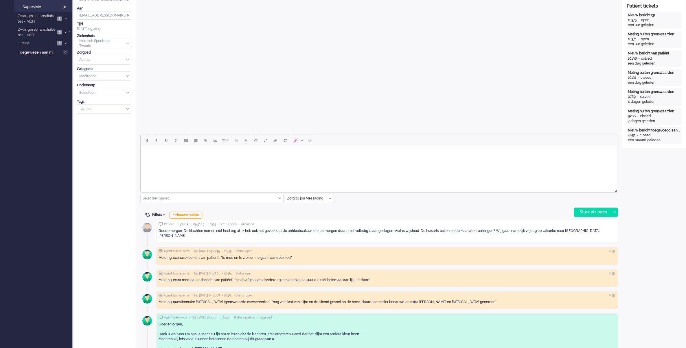
drag, startPoint x: 210, startPoint y: 152, endPoint x: 488, endPoint y: 285, distance: 307.8
click at [210, 152] on body "Rich Text Area. Press ALT-0 for help." at bounding box center [379, 154] width 473 height 10
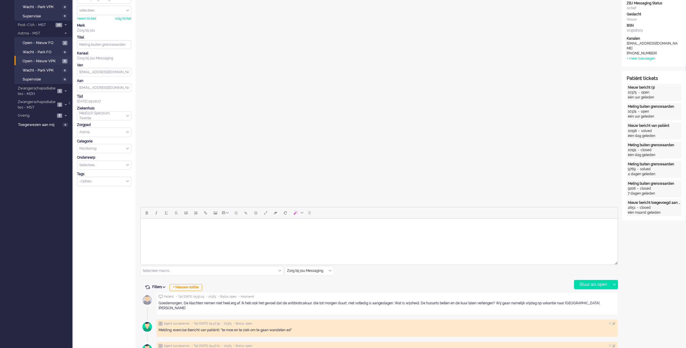
scroll to position [0, 0]
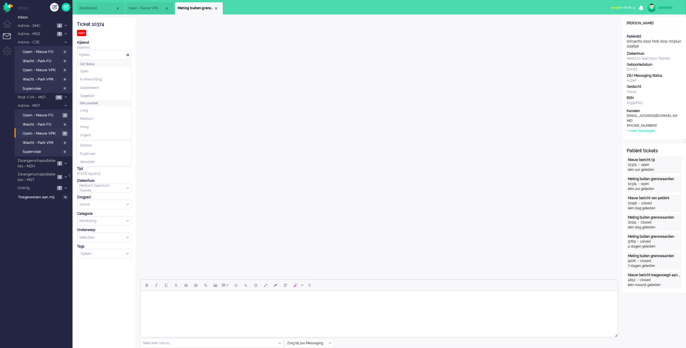
click at [125, 55] on div "Opties..." at bounding box center [104, 54] width 54 height 9
click at [54, 175] on span "Zwangerschapsdiabetes - MST" at bounding box center [36, 177] width 39 height 11
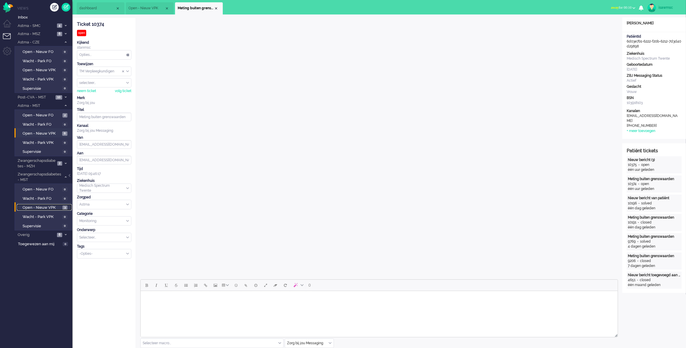
click at [48, 205] on span "Open - Nieuw VPK" at bounding box center [42, 208] width 39 height 6
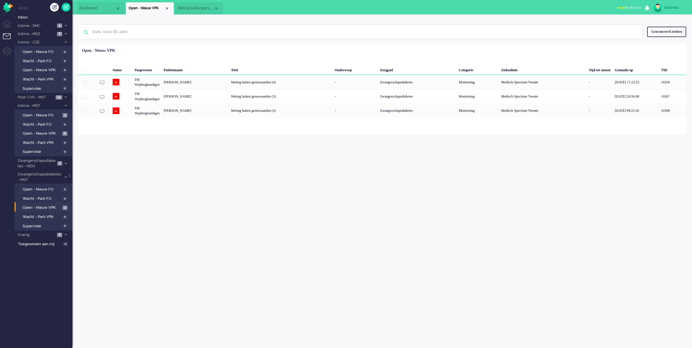
click at [252, 230] on div "isawmsc Thuis Ticket Csat Mijn gemiddelde cijfer Deze week - Ticket Bijdragen P…" at bounding box center [382, 181] width 620 height 334
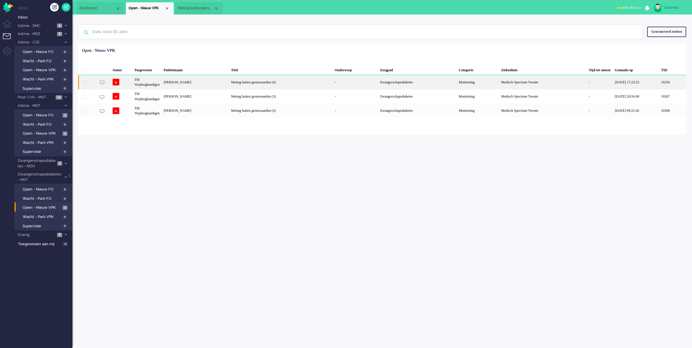
click at [186, 82] on div "[PERSON_NAME]" at bounding box center [195, 82] width 67 height 14
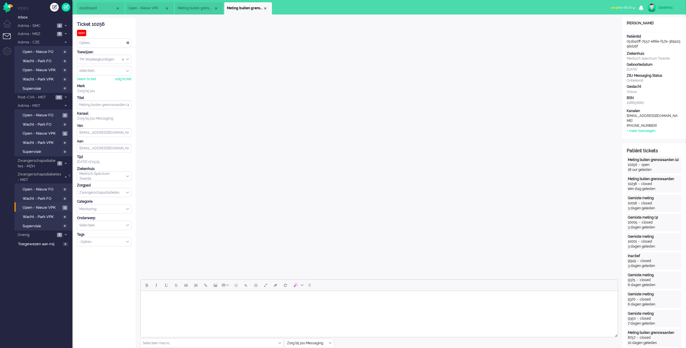
click at [618, 10] on button "away for 00:10" at bounding box center [623, 7] width 31 height 8
click at [610, 27] on label "Online" at bounding box center [612, 25] width 46 height 5
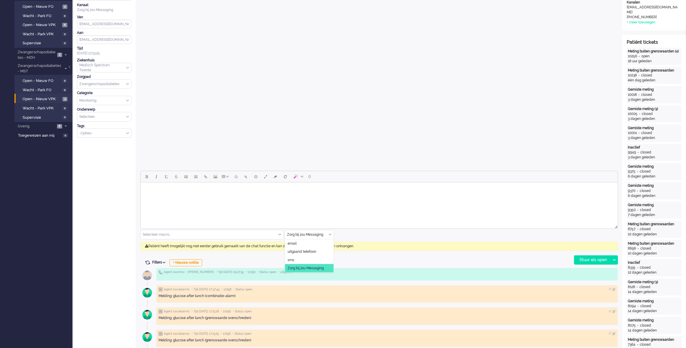
click at [332, 234] on input "text" at bounding box center [309, 234] width 49 height 9
click at [318, 254] on li "uitgaand telefoon" at bounding box center [309, 252] width 49 height 8
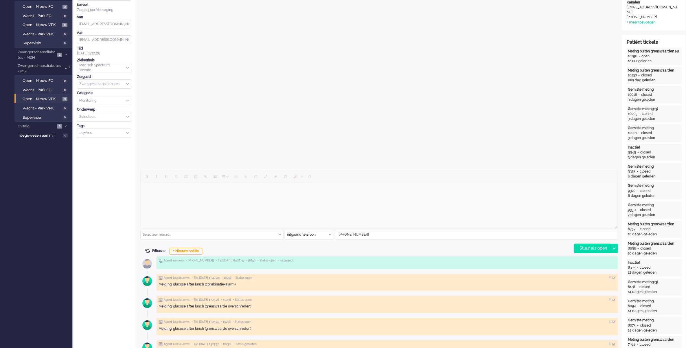
click at [581, 248] on div "Stuur als open" at bounding box center [593, 248] width 36 height 9
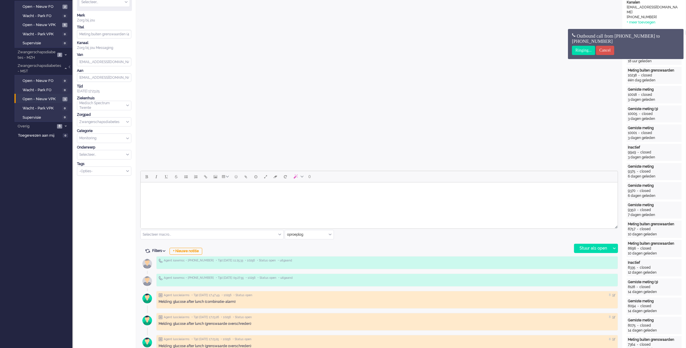
scroll to position [0, 0]
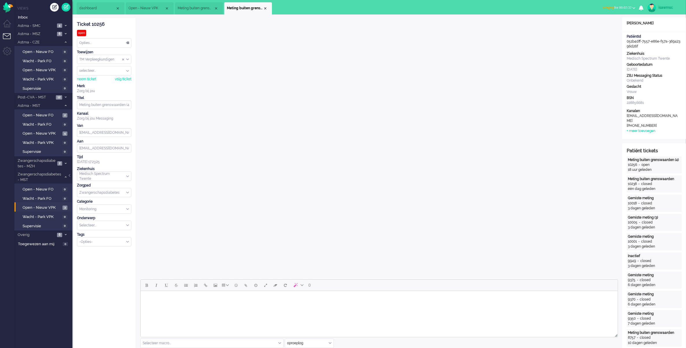
click at [609, 6] on span "wrapup for 00:02:32" at bounding box center [617, 8] width 29 height 4
click at [602, 25] on label "Online" at bounding box center [612, 25] width 46 height 5
click at [267, 6] on li "Meting buiten grenswaarden (4)" at bounding box center [248, 8] width 48 height 12
click at [266, 7] on div "Close tab" at bounding box center [265, 8] width 5 height 5
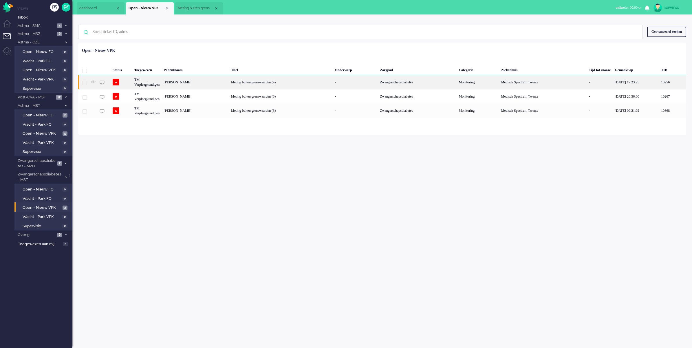
click at [278, 84] on div "Meting buiten grenswaarden (4)" at bounding box center [281, 82] width 104 height 14
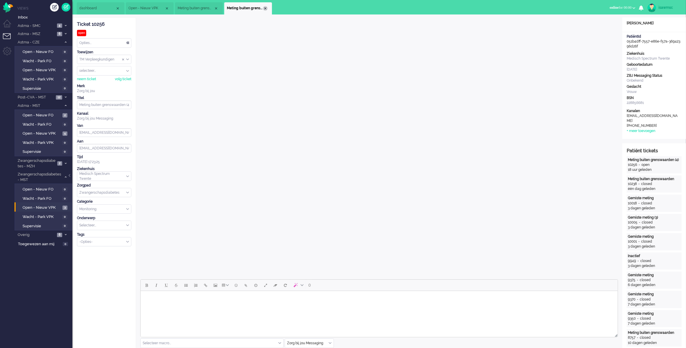
click at [266, 8] on div "Close tab" at bounding box center [265, 8] width 5 height 5
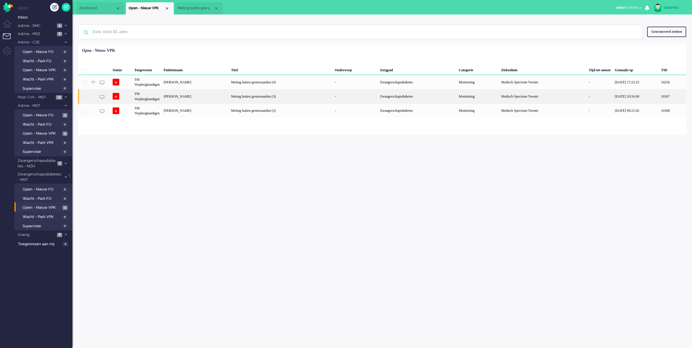
click at [162, 98] on div "TM Verpleegkundigen" at bounding box center [146, 96] width 29 height 14
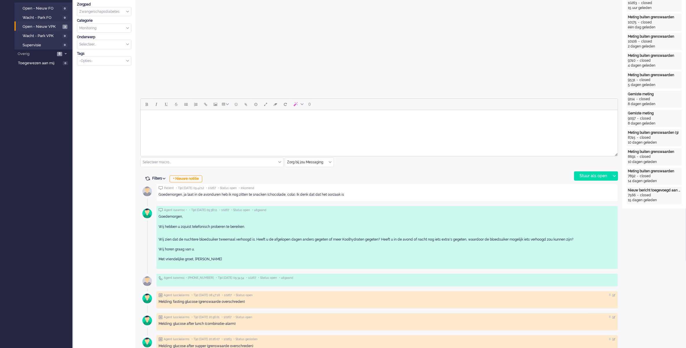
scroll to position [109, 0]
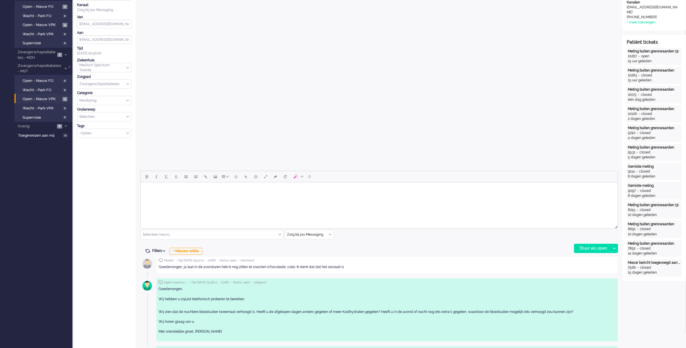
click at [329, 235] on div "Zorg bij jou Messaging" at bounding box center [309, 234] width 49 height 9
click at [314, 251] on span "uitgaand telefoon" at bounding box center [302, 251] width 29 height 5
click at [592, 251] on div "Stuur als open" at bounding box center [593, 248] width 36 height 9
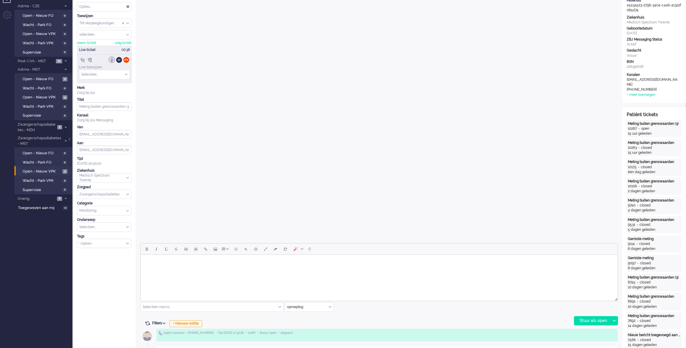
scroll to position [145, 0]
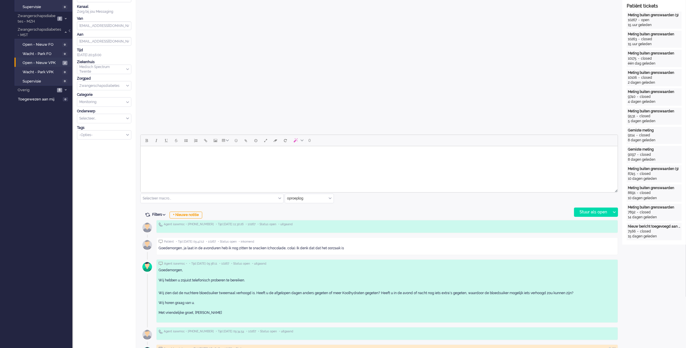
click at [329, 202] on input "text" at bounding box center [309, 198] width 49 height 9
click at [306, 231] on span "Zorg bij jou Messaging" at bounding box center [306, 232] width 36 height 5
click at [297, 161] on html at bounding box center [378, 153] width 477 height 15
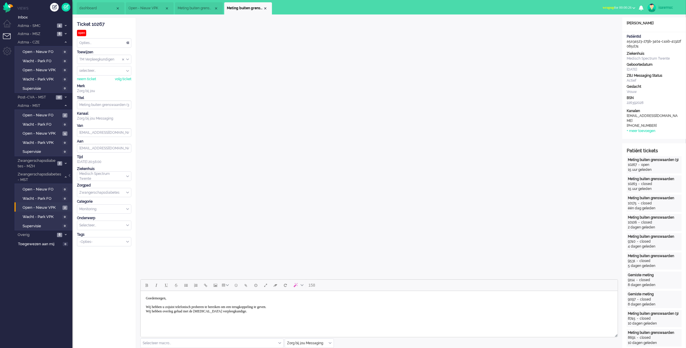
scroll to position [109, 0]
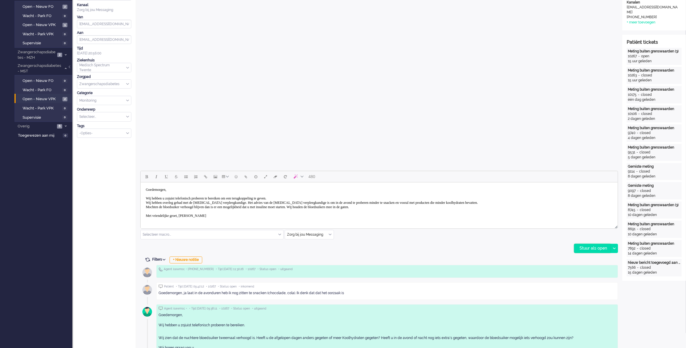
click at [594, 246] on div "Stuur als open" at bounding box center [593, 248] width 36 height 9
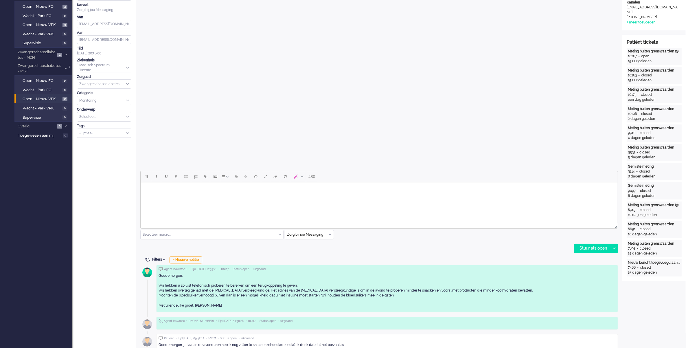
scroll to position [0, 0]
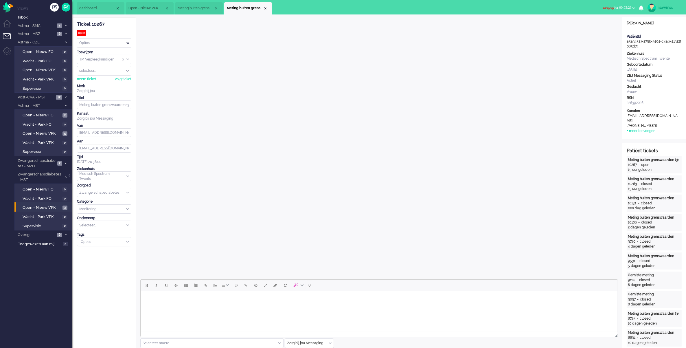
click at [611, 3] on button "wrapup for 00:03:23" at bounding box center [620, 7] width 40 height 8
click at [605, 24] on label "Online" at bounding box center [612, 25] width 46 height 5
click at [267, 8] on div "Close tab" at bounding box center [265, 8] width 5 height 5
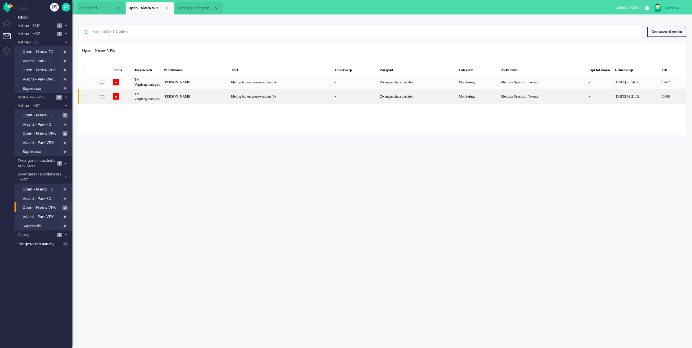
click at [232, 93] on div "Meting buiten grenswaarden (3)" at bounding box center [281, 96] width 104 height 14
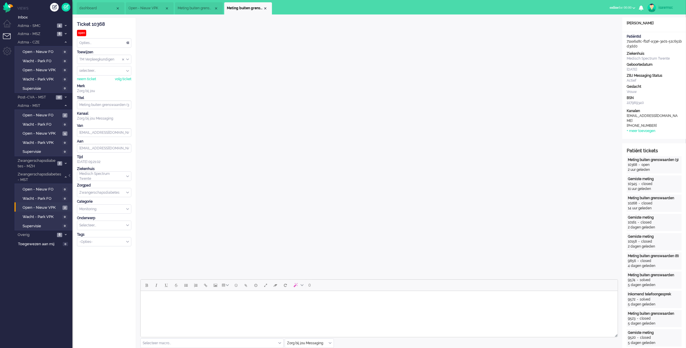
scroll to position [145, 0]
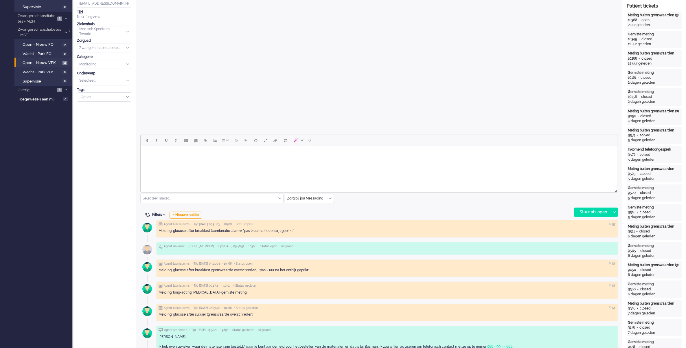
click at [290, 161] on html at bounding box center [378, 153] width 477 height 15
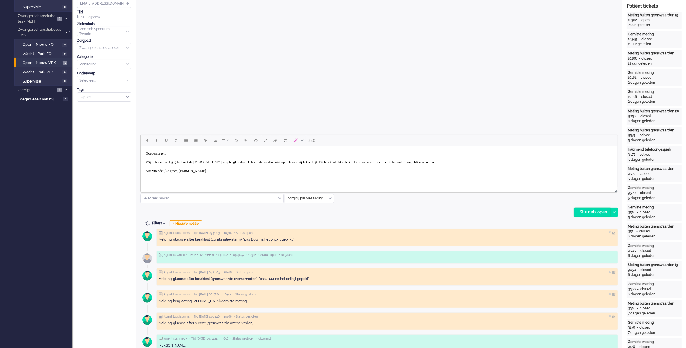
click at [600, 215] on div "Stuur als open" at bounding box center [593, 212] width 36 height 9
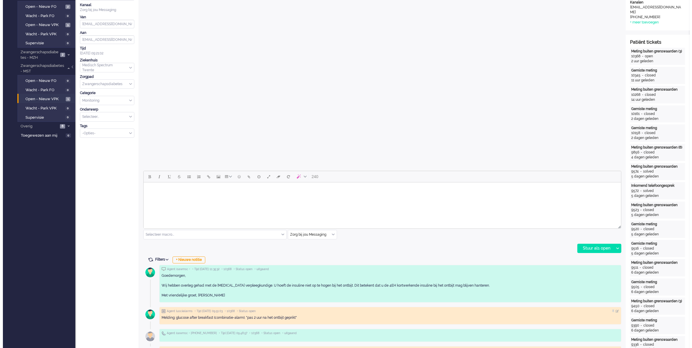
scroll to position [0, 0]
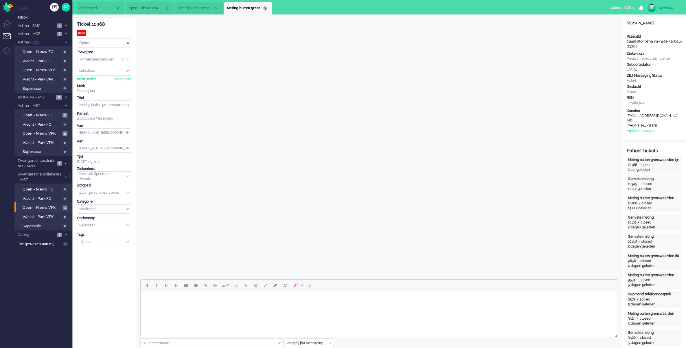
click at [264, 8] on div "Close tab" at bounding box center [265, 8] width 5 height 5
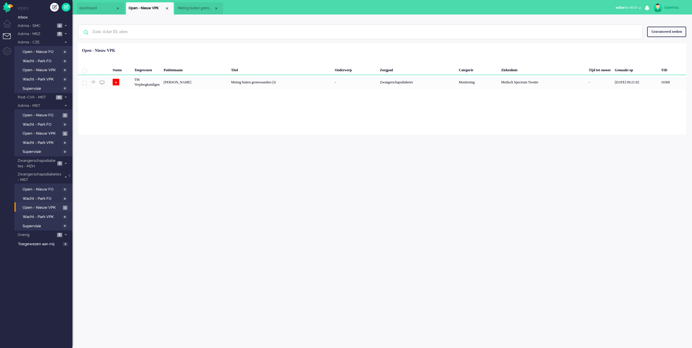
click at [224, 58] on div "Geselecteerd 0 Set Status: open pending holding solved Verwijder Selecteer... U…" at bounding box center [382, 57] width 608 height 11
click at [174, 211] on div "isawmsc Thuis Ticket Csat Mijn gemiddelde cijfer Deze week - Ticket Bijdragen P…" at bounding box center [382, 181] width 620 height 334
click at [50, 205] on span "Open - Nieuw VPK" at bounding box center [42, 208] width 39 height 6
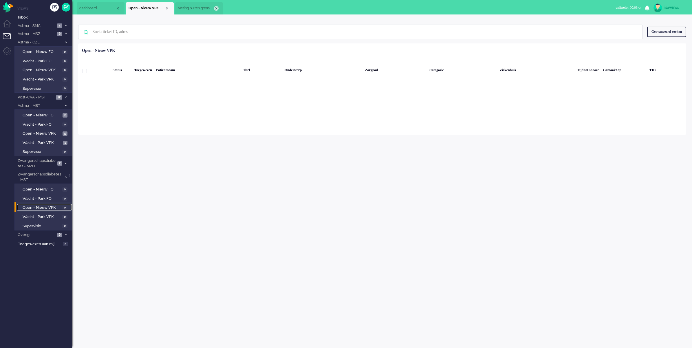
click at [215, 8] on div "Close tab" at bounding box center [216, 8] width 5 height 5
click at [214, 8] on ul "dashboard Open - Nieuw VPK" at bounding box center [326, 7] width 498 height 14
drag, startPoint x: 235, startPoint y: 103, endPoint x: 233, endPoint y: 85, distance: 18.9
click at [235, 103] on div "Loading... Status Toegewezen Patiëntnaam Titel Onderwerp Zorgpad Categorie Ziek…" at bounding box center [382, 88] width 608 height 91
click at [226, 15] on div "Geen zoekresultaten Probeer nog eens Geavanceerd zoeken Geavanceerd zoeken Tick…" at bounding box center [382, 74] width 620 height 120
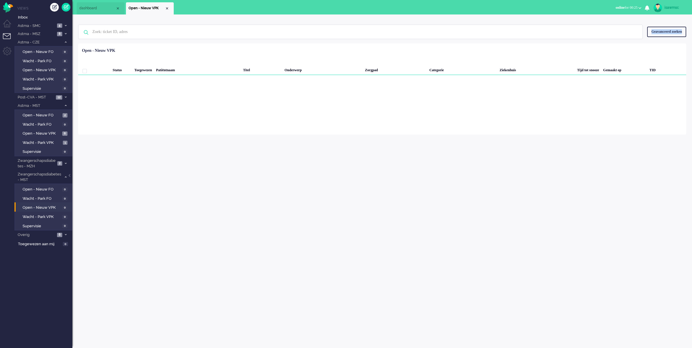
drag, startPoint x: 80, startPoint y: 42, endPoint x: 254, endPoint y: 171, distance: 216.8
click at [254, 171] on div "isawmsc Thuis Ticket Csat Mijn gemiddelde cijfer Deze week - Ticket Bijdragen P…" at bounding box center [382, 181] width 620 height 334
drag, startPoint x: 254, startPoint y: 171, endPoint x: 259, endPoint y: 51, distance: 120.3
click at [259, 51] on div "Status Toegewezen Patiëntnaam Titel Onderwerp Zorgpad Categorie Ziekenhuis Tijd…" at bounding box center [382, 60] width 608 height 30
drag, startPoint x: 446, startPoint y: 129, endPoint x: 97, endPoint y: 36, distance: 361.5
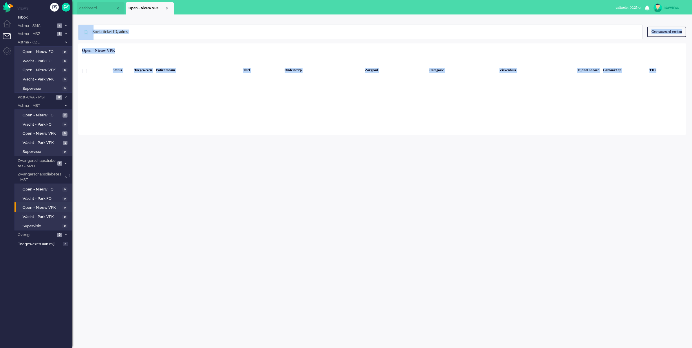
click at [97, 36] on div "Geen zoekresultaten Probeer nog eens Geavanceerd zoeken Geavanceerd zoeken Tick…" at bounding box center [382, 77] width 608 height 114
click at [210, 22] on div "Geen zoekresultaten Probeer nog eens Geavanceerd zoeken Geavanceerd zoeken Tick…" at bounding box center [382, 31] width 608 height 23
click at [538, 184] on div "isawmsc Thuis Ticket Csat Mijn gemiddelde cijfer Deze week - Ticket Bijdragen P…" at bounding box center [382, 181] width 620 height 334
